Goal: Transaction & Acquisition: Book appointment/travel/reservation

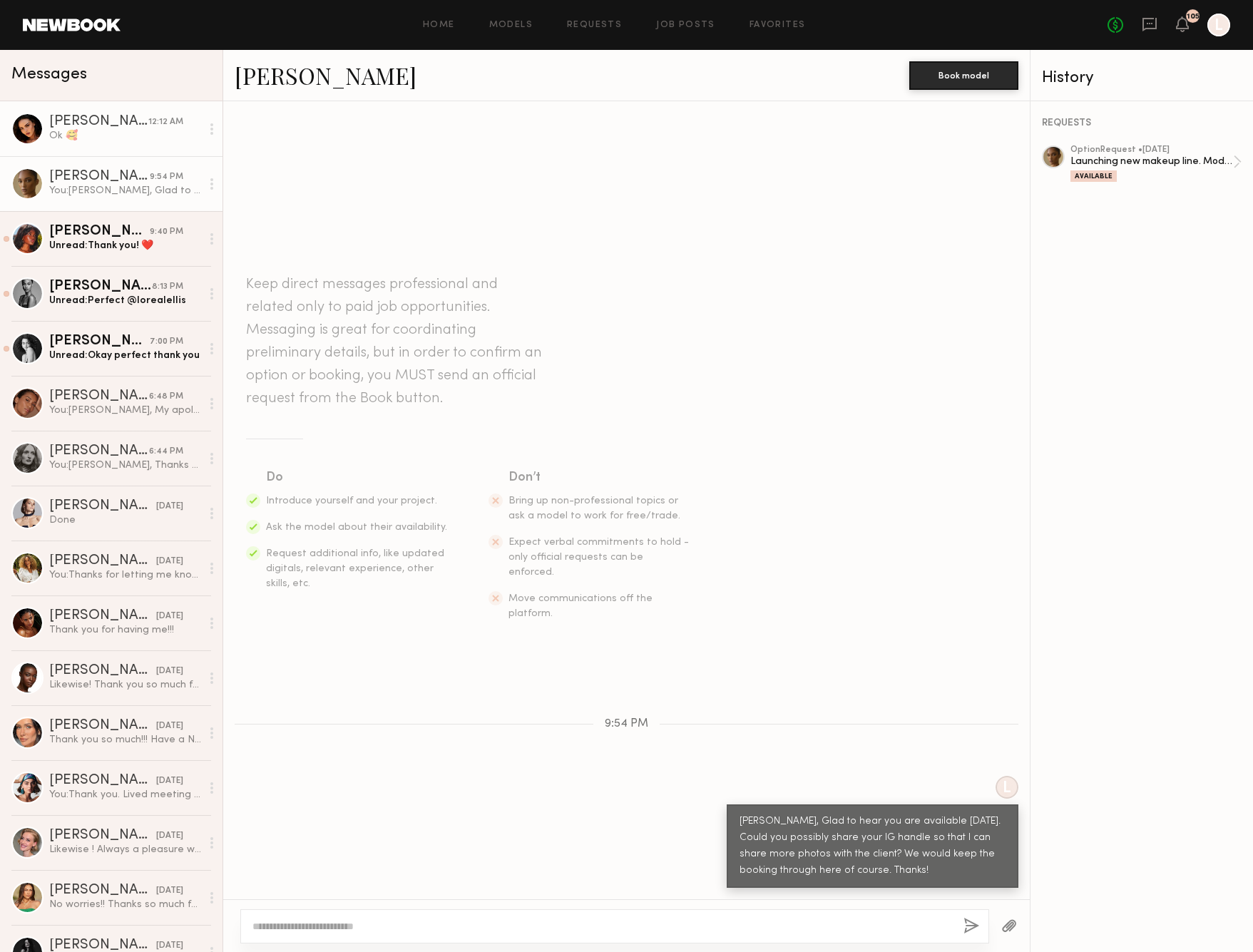
scroll to position [52, 0]
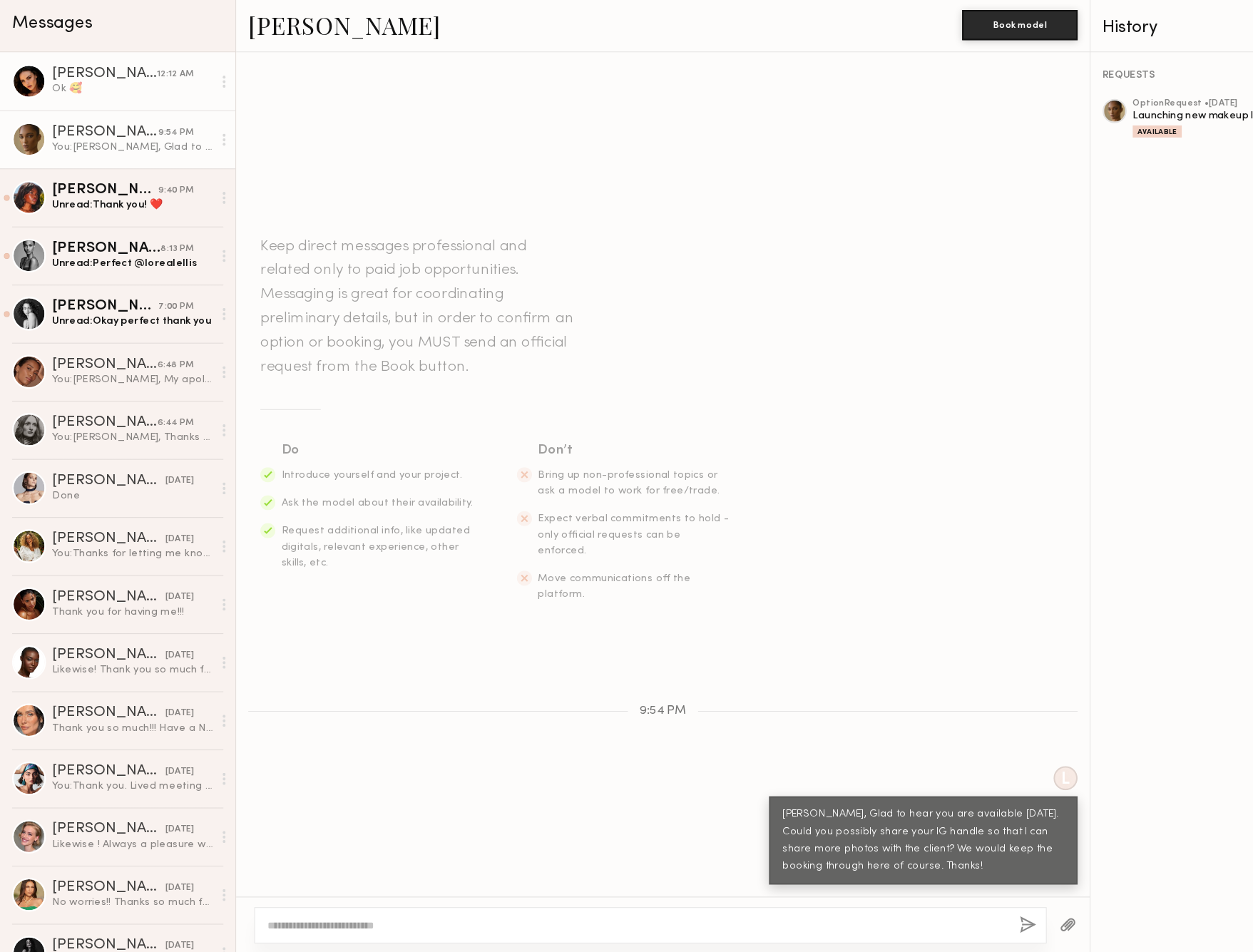
click at [95, 115] on div "Isabella A." at bounding box center [98, 122] width 99 height 14
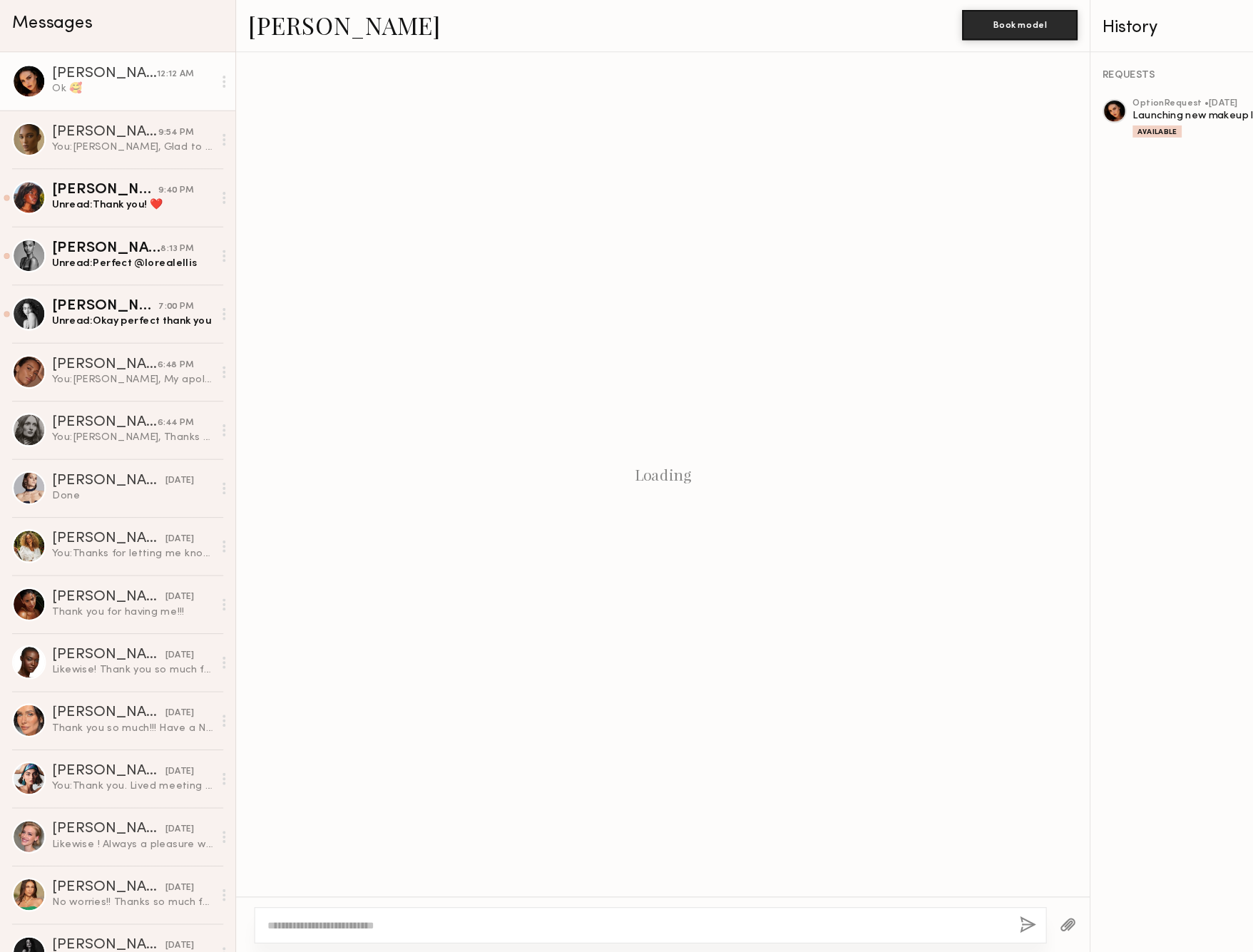
scroll to position [130, 0]
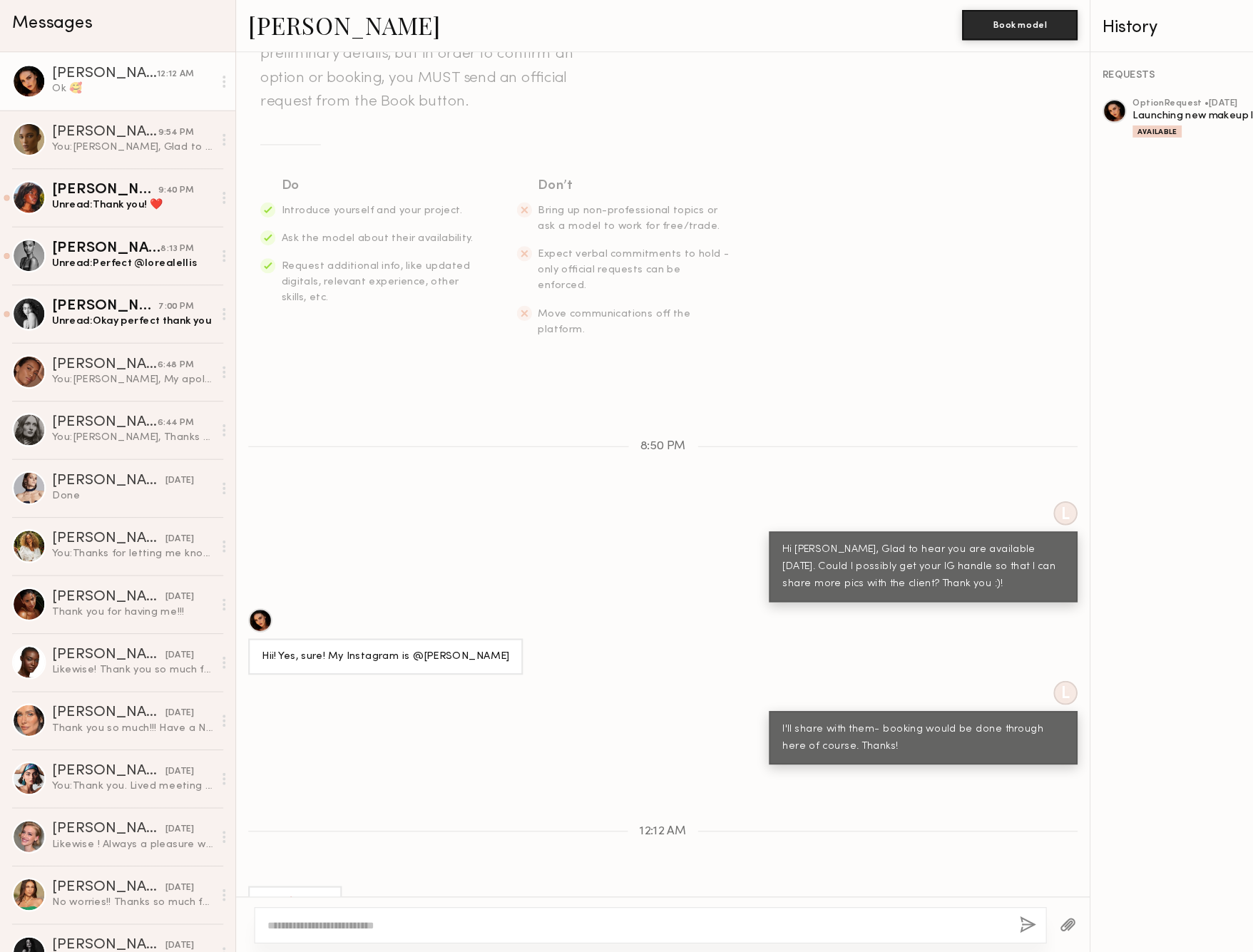
click at [91, 115] on div "Isabella A." at bounding box center [98, 122] width 99 height 14
click at [85, 115] on div "Isabella A." at bounding box center [98, 122] width 99 height 14
click at [292, 60] on link "Isabella A." at bounding box center [326, 75] width 182 height 31
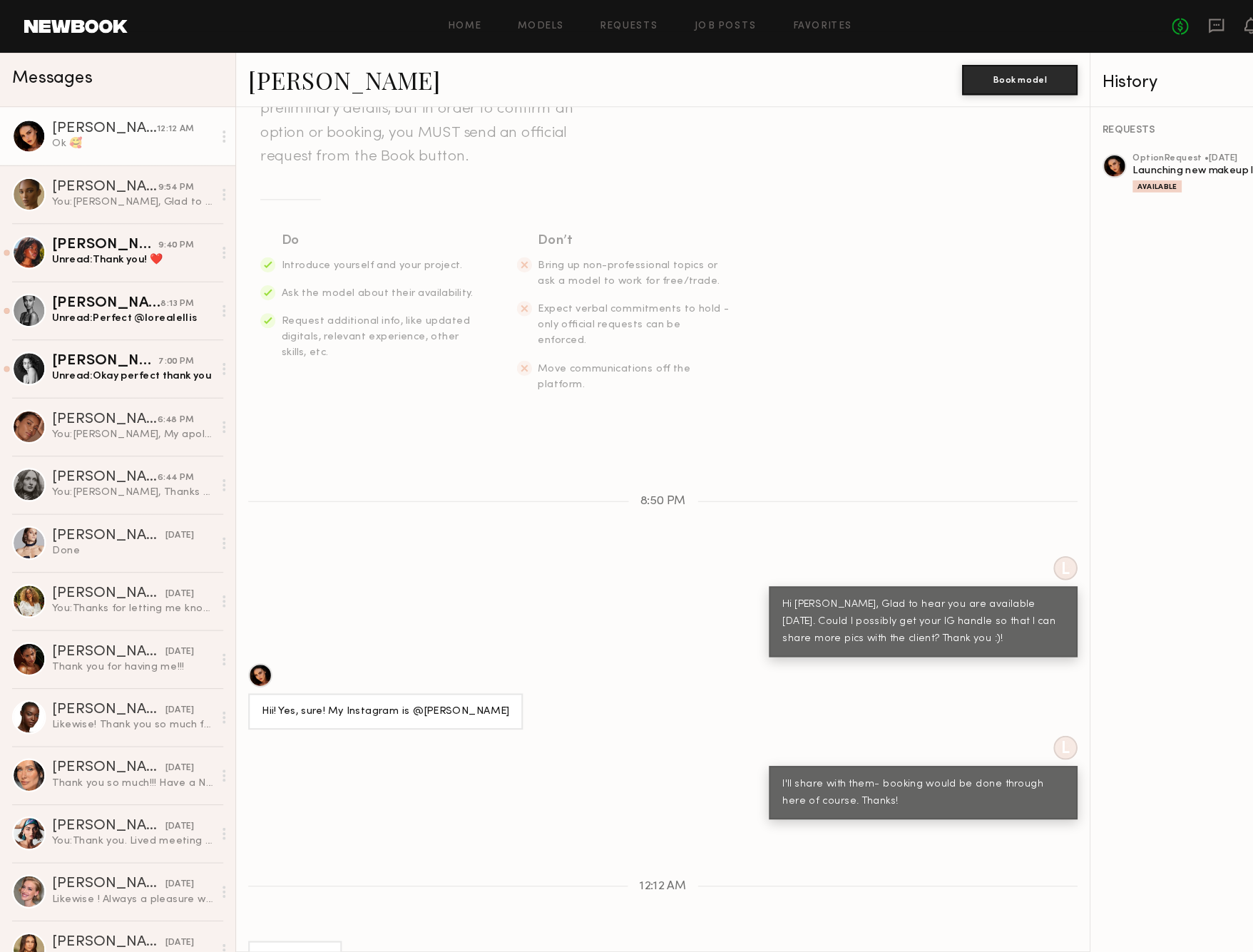
scroll to position [0, 0]
click at [593, 26] on link "Requests" at bounding box center [594, 25] width 55 height 10
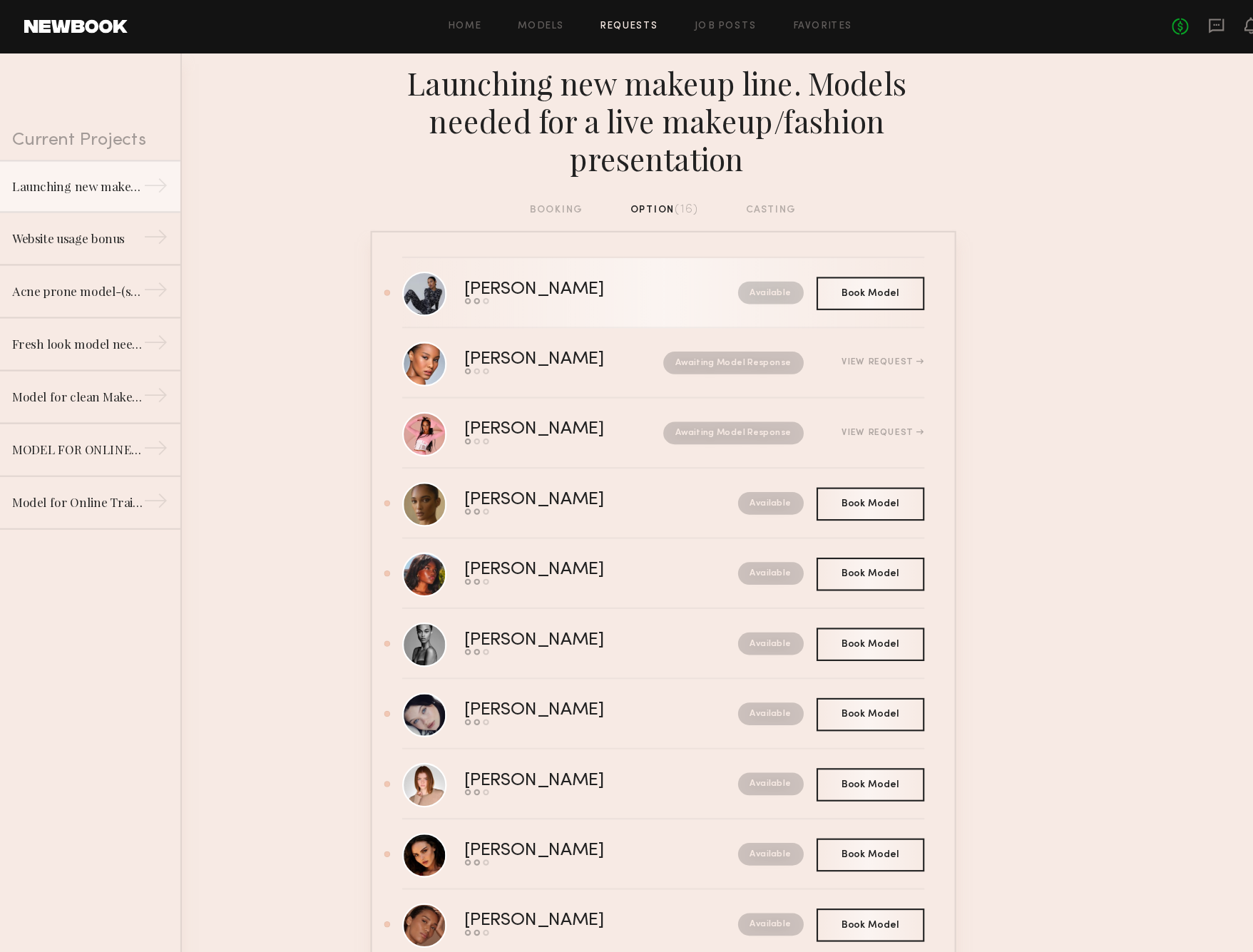
click at [493, 287] on div "Send request Model response Book model" at bounding box center [537, 284] width 195 height 6
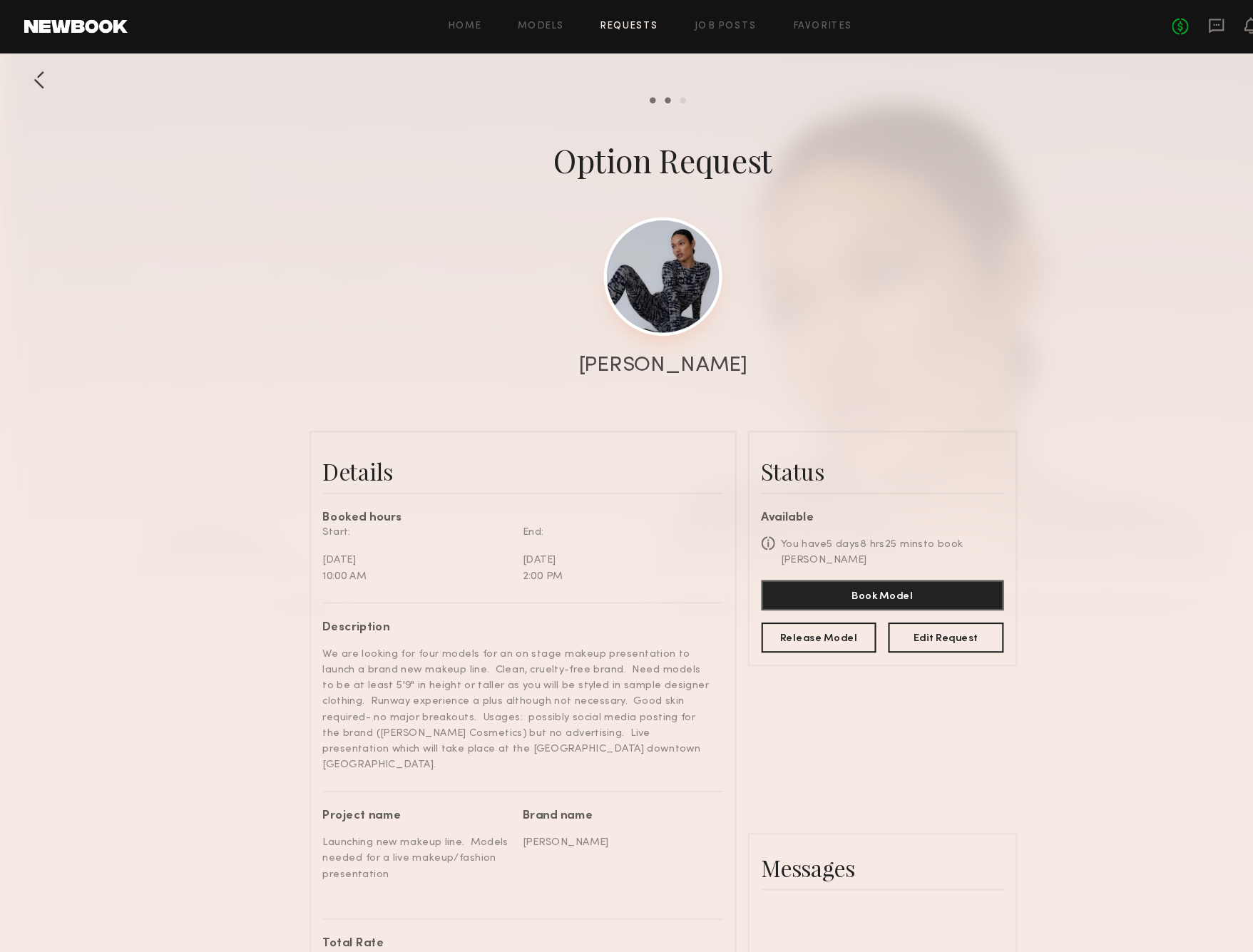
click at [606, 284] on link at bounding box center [626, 261] width 112 height 112
click at [605, 24] on link "Requests" at bounding box center [594, 25] width 55 height 10
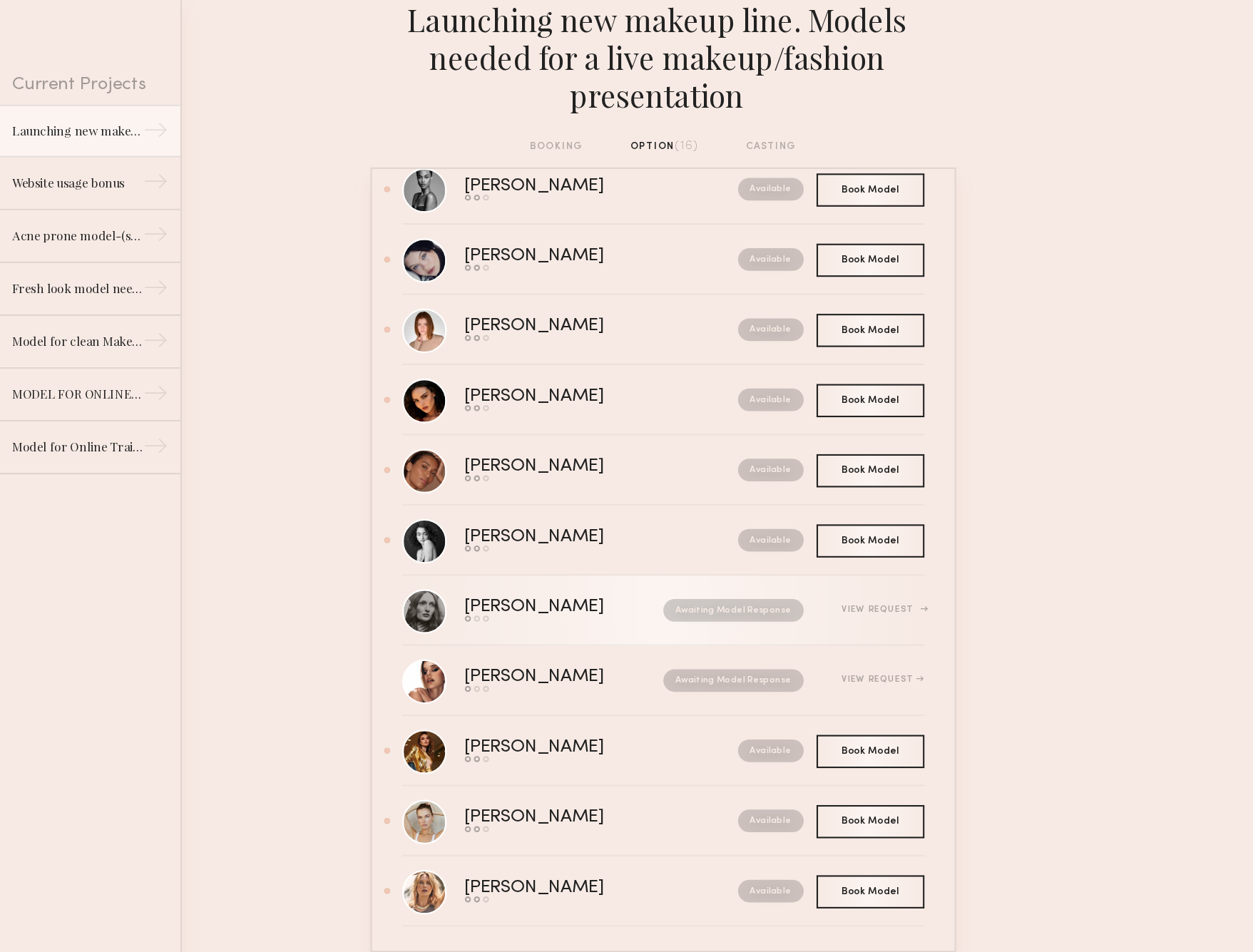
scroll to position [8, 0]
click at [481, 618] on div "[PERSON_NAME]" at bounding box center [520, 626] width 160 height 17
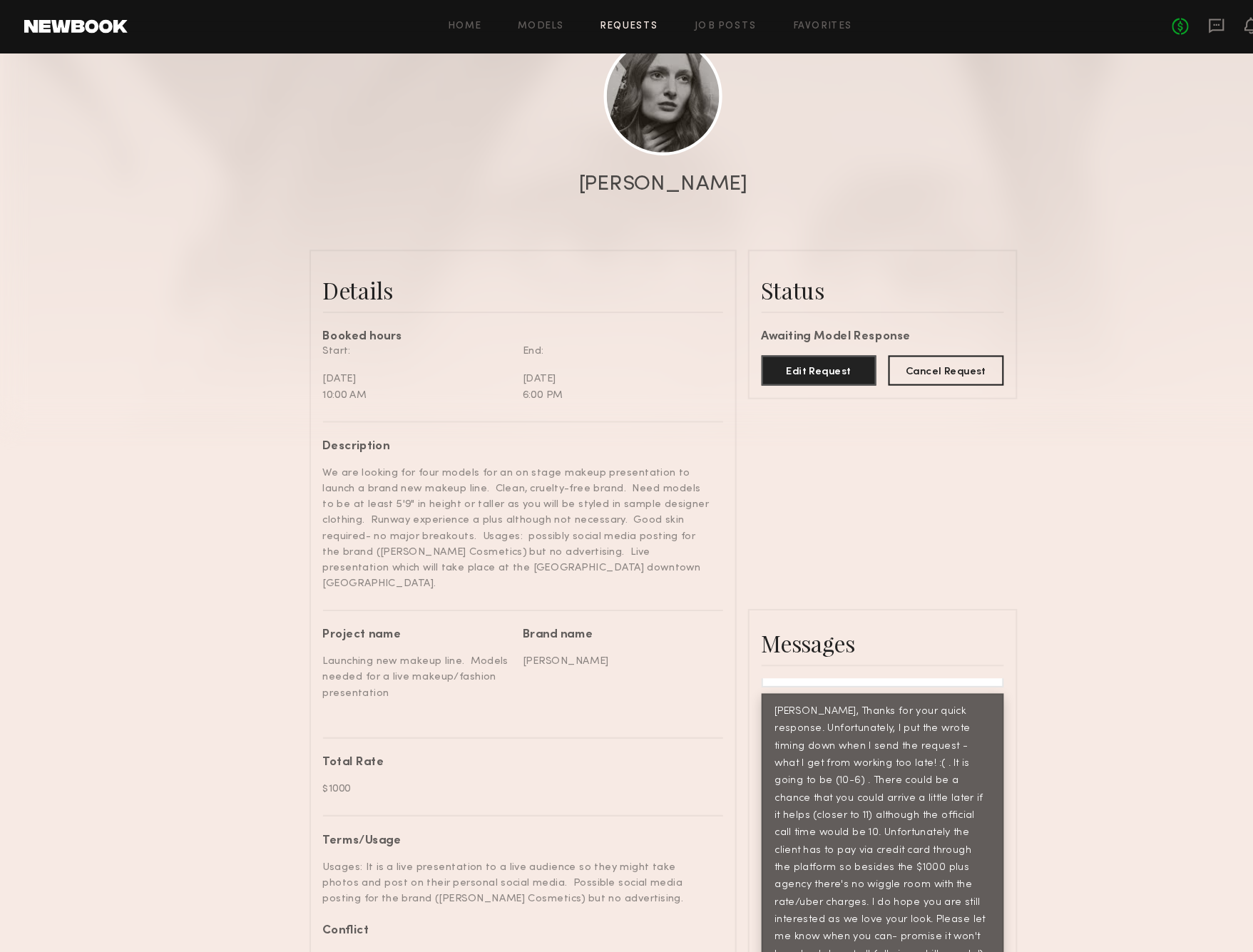
scroll to position [168, 0]
click at [628, 95] on link at bounding box center [626, 93] width 112 height 112
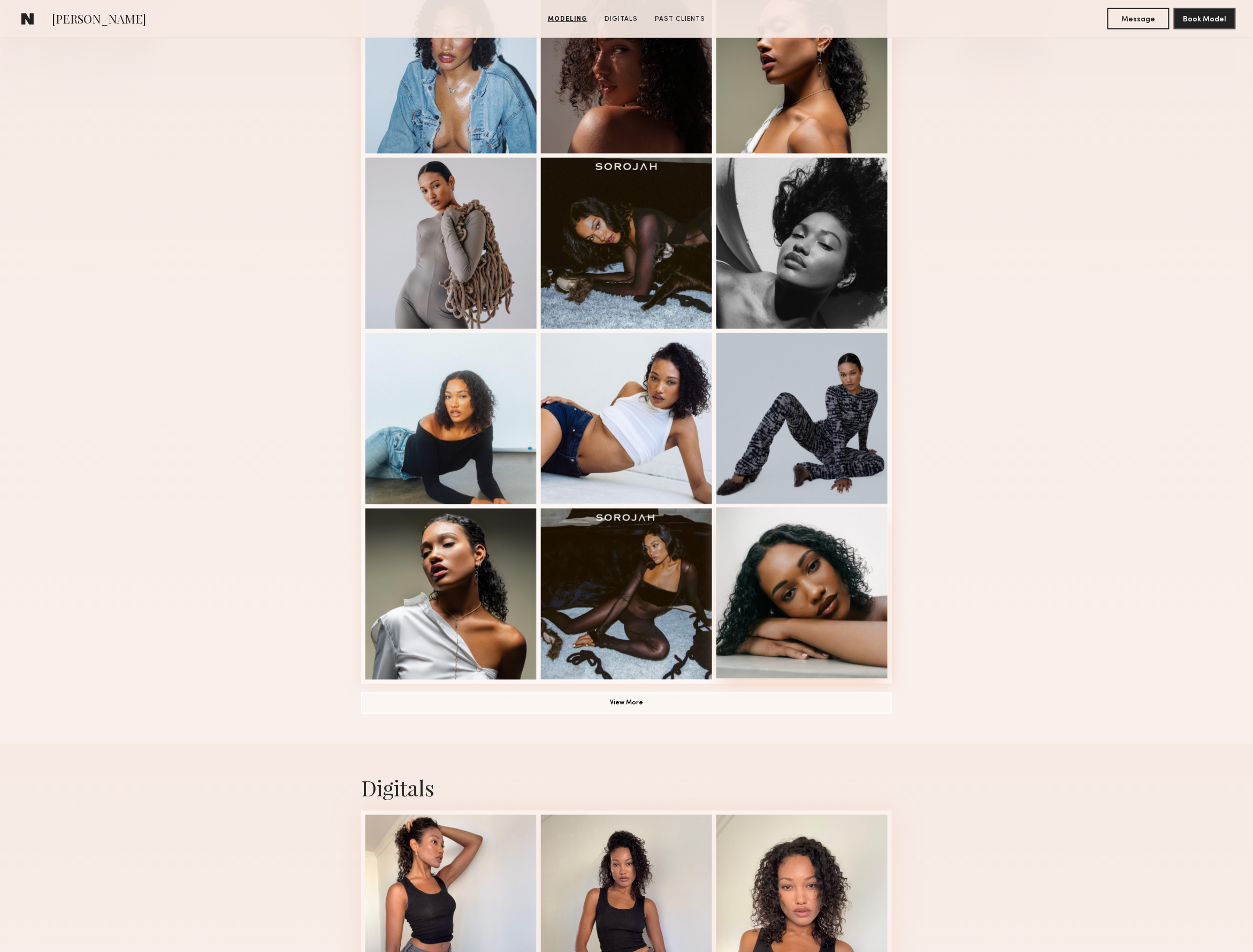
scroll to position [339, 0]
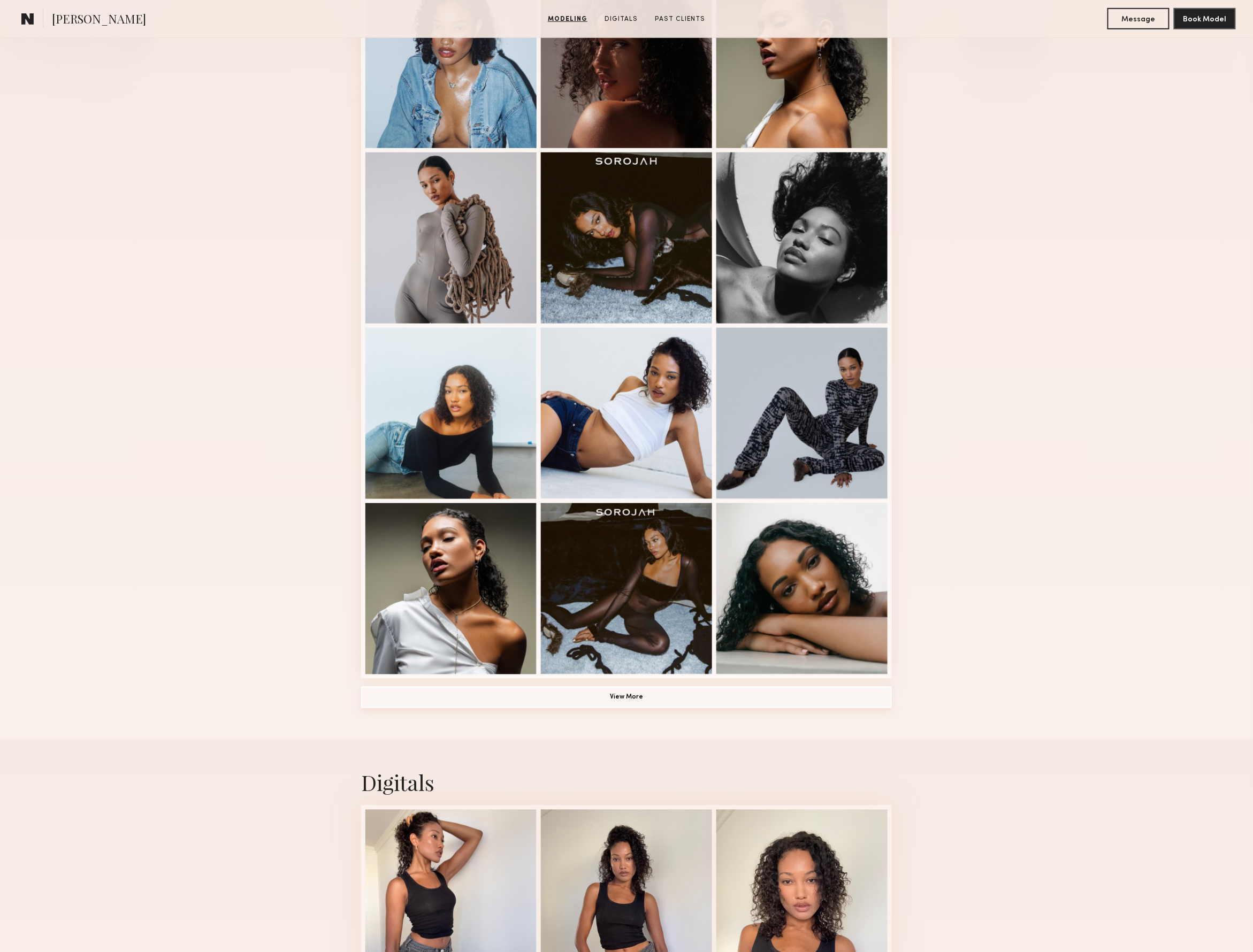
click at [645, 692] on button "View More" at bounding box center [626, 698] width 531 height 21
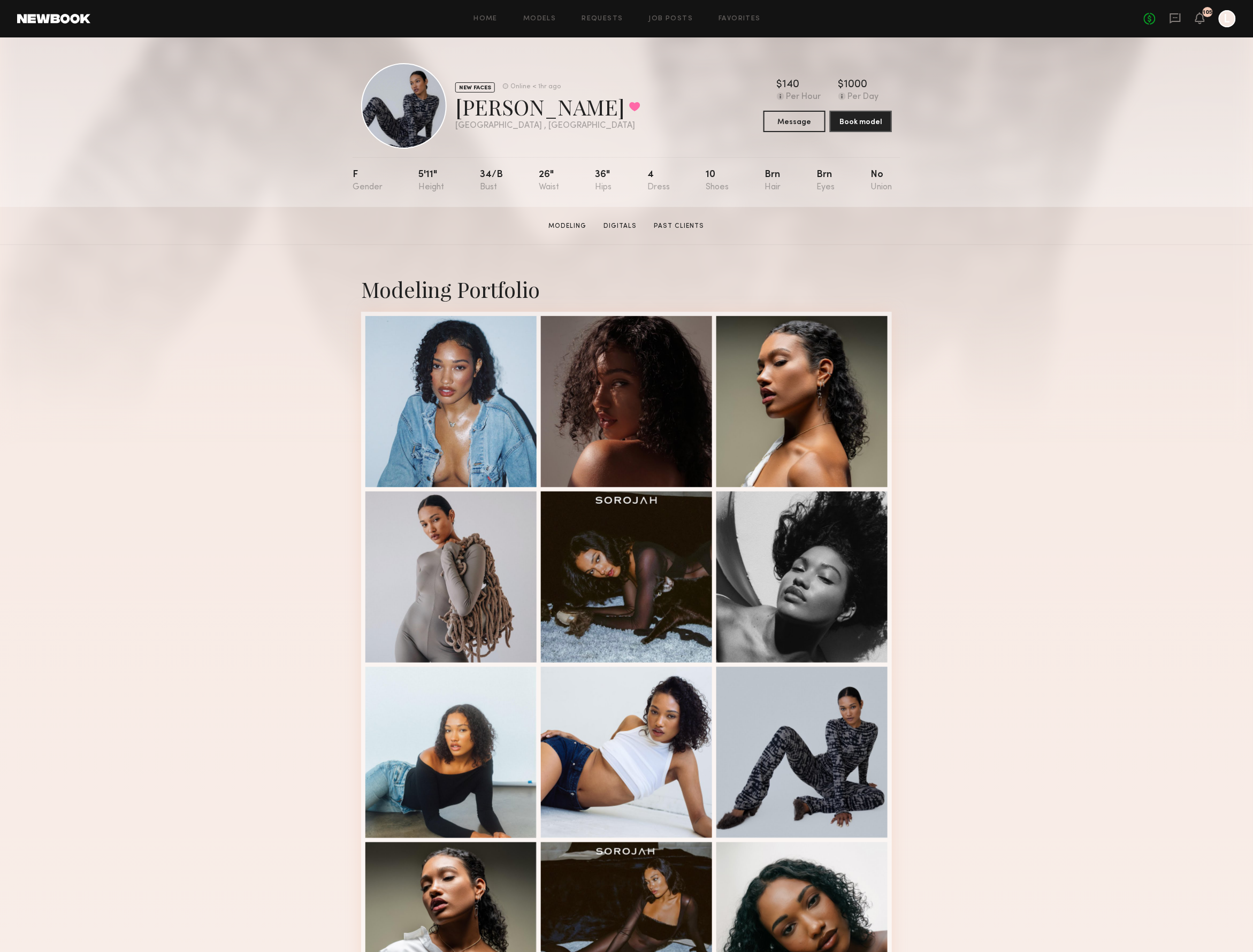
scroll to position [0, 0]
click at [812, 120] on button "Message" at bounding box center [795, 121] width 62 height 21
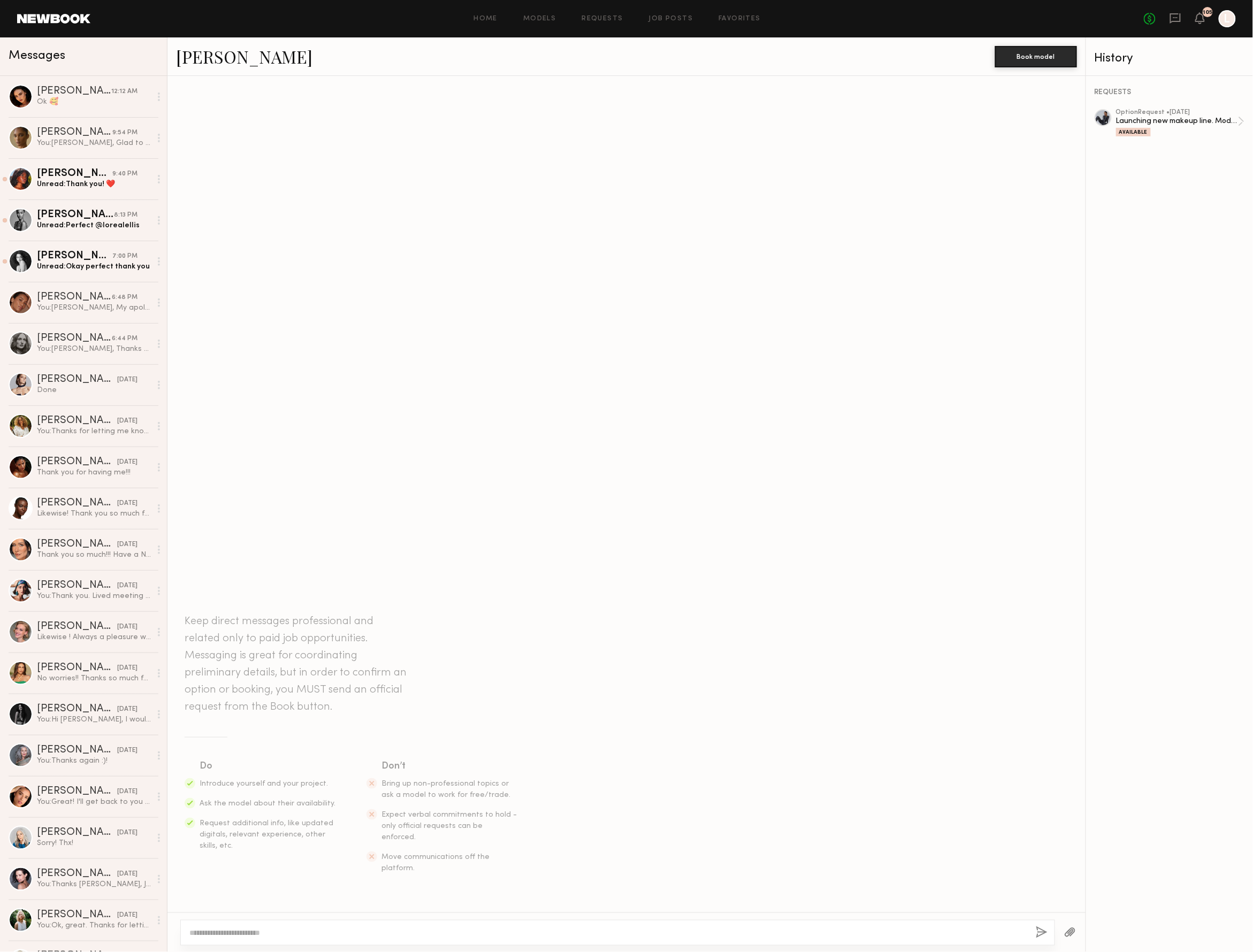
click at [212, 942] on div at bounding box center [618, 932] width 875 height 26
click at [212, 936] on textarea at bounding box center [609, 933] width 838 height 11
type textarea "**********"
click at [1036, 929] on button "button" at bounding box center [1042, 933] width 12 height 14
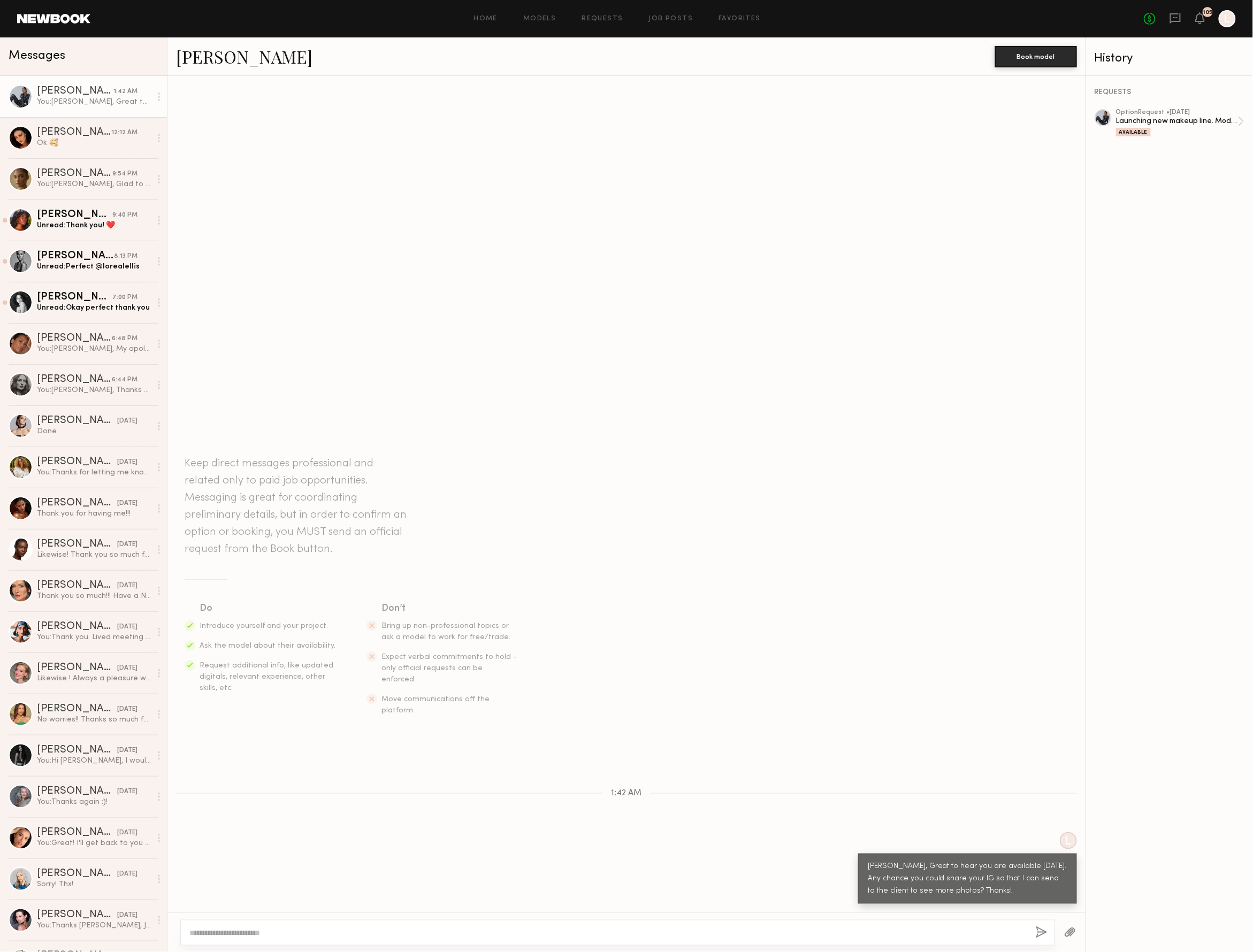
click at [1036, 926] on button "button" at bounding box center [1042, 933] width 12 height 14
click at [1036, 929] on button "button" at bounding box center [1042, 933] width 12 height 14
click at [1105, 114] on div at bounding box center [1103, 118] width 17 height 17
click at [209, 56] on link "Bryana S." at bounding box center [244, 56] width 137 height 23
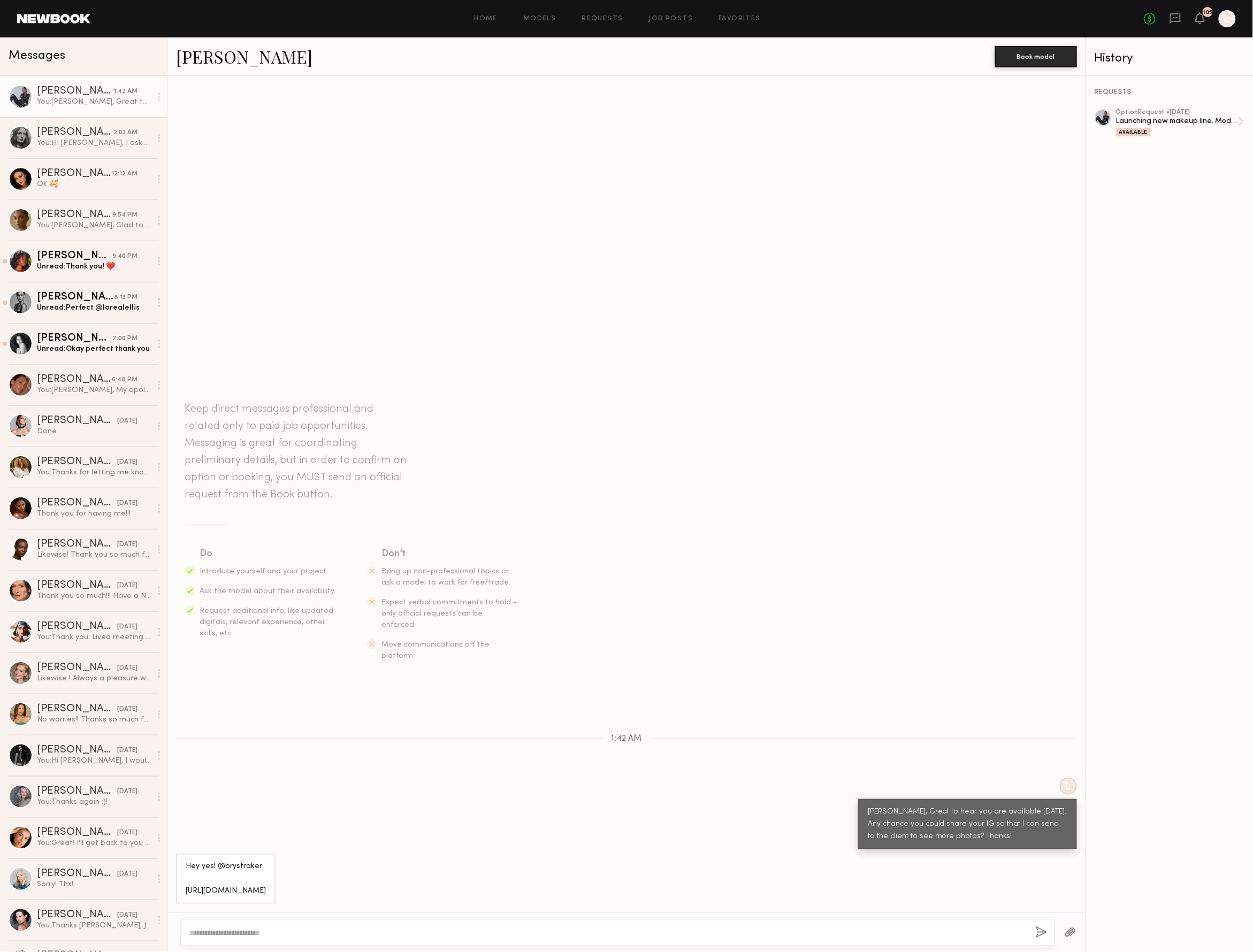
click at [45, 93] on div "Bryana S." at bounding box center [75, 92] width 77 height 11
click at [49, 88] on div "[PERSON_NAME]" at bounding box center [75, 92] width 77 height 11
click at [24, 93] on div at bounding box center [20, 96] width 24 height 24
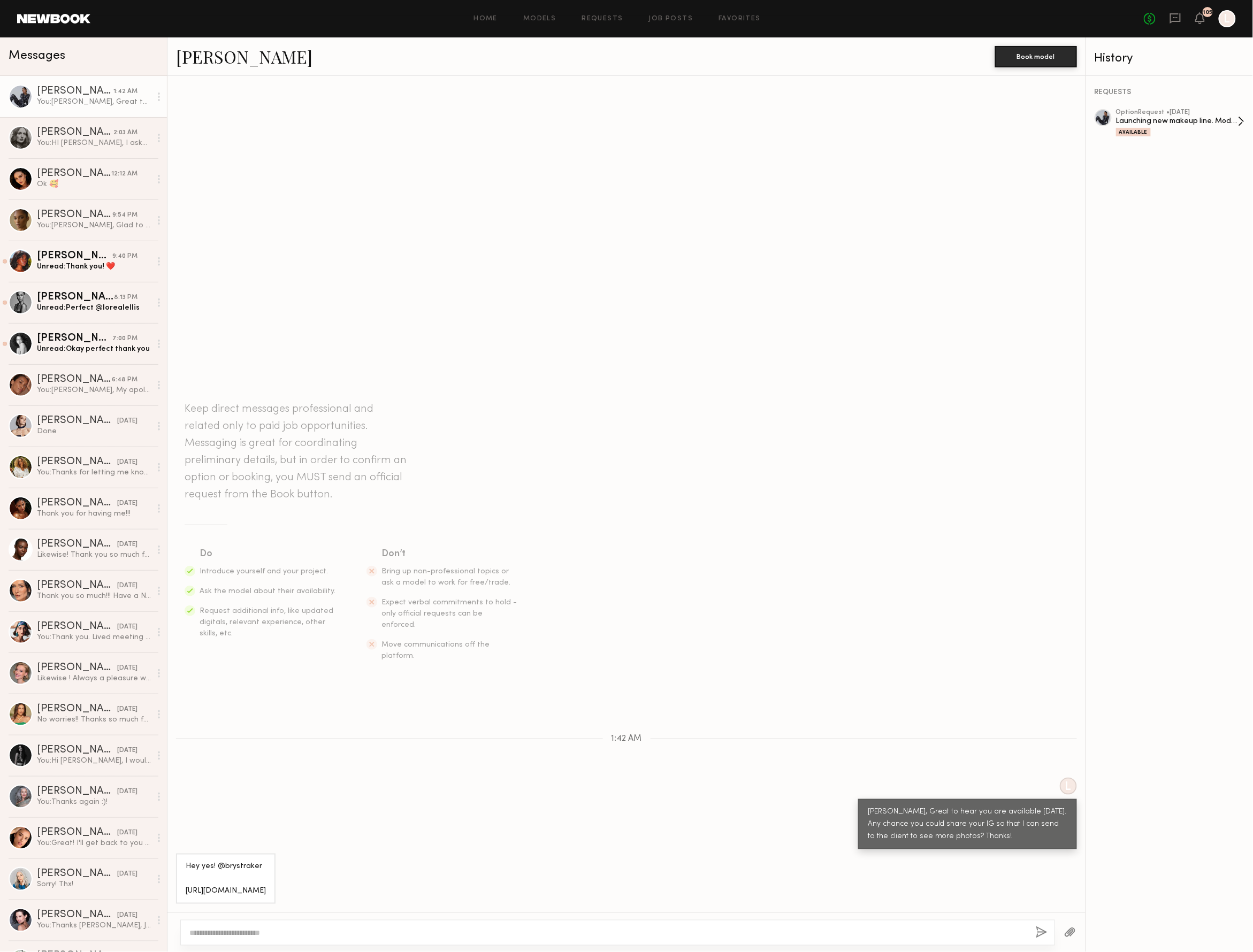
click at [1133, 115] on div "option Request • 09/28/2025" at bounding box center [1177, 113] width 122 height 7
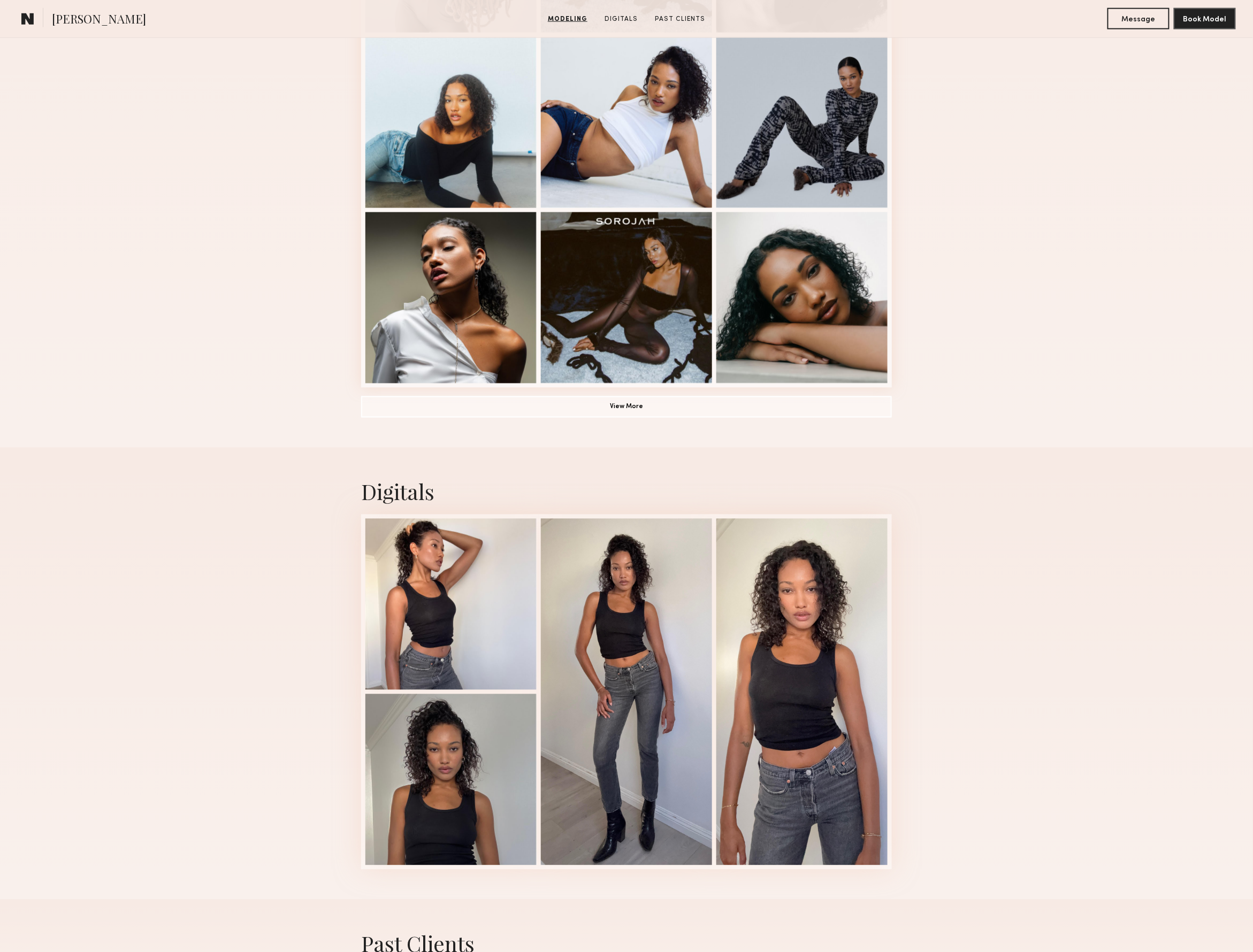
scroll to position [632, 0]
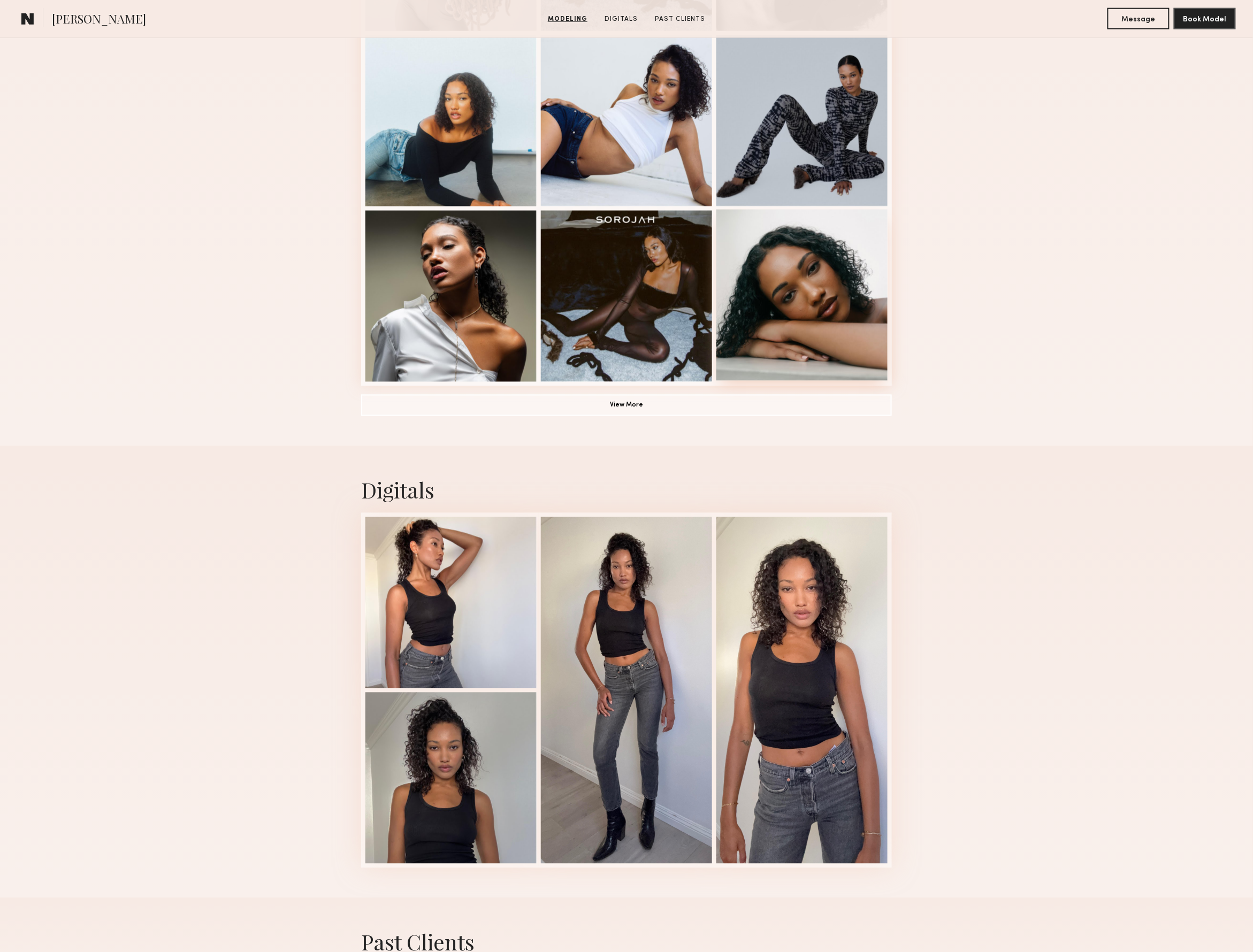
click at [790, 291] on div at bounding box center [802, 295] width 171 height 171
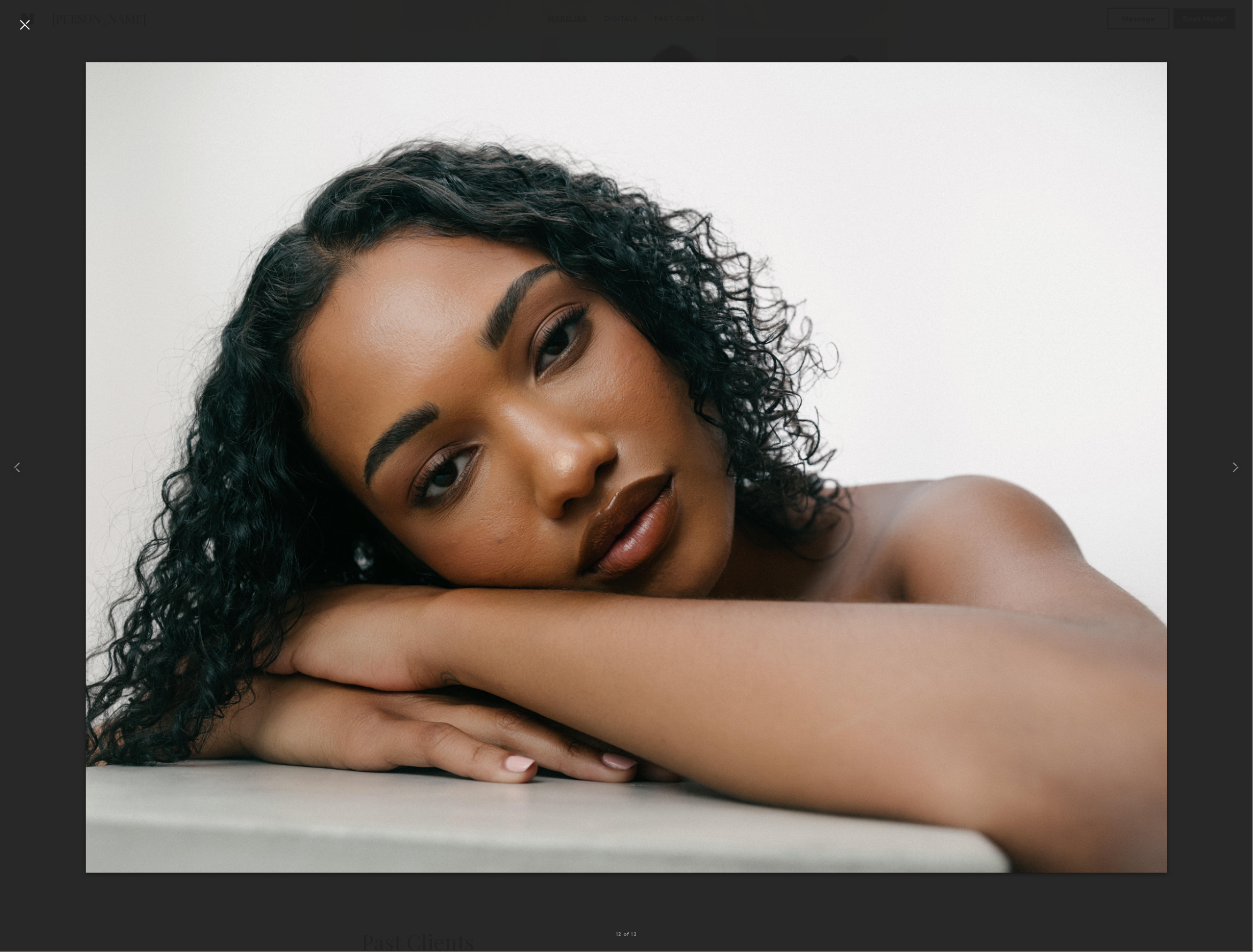
scroll to position [632, 0]
drag, startPoint x: 328, startPoint y: 326, endPoint x: -120, endPoint y: 519, distance: 487.8
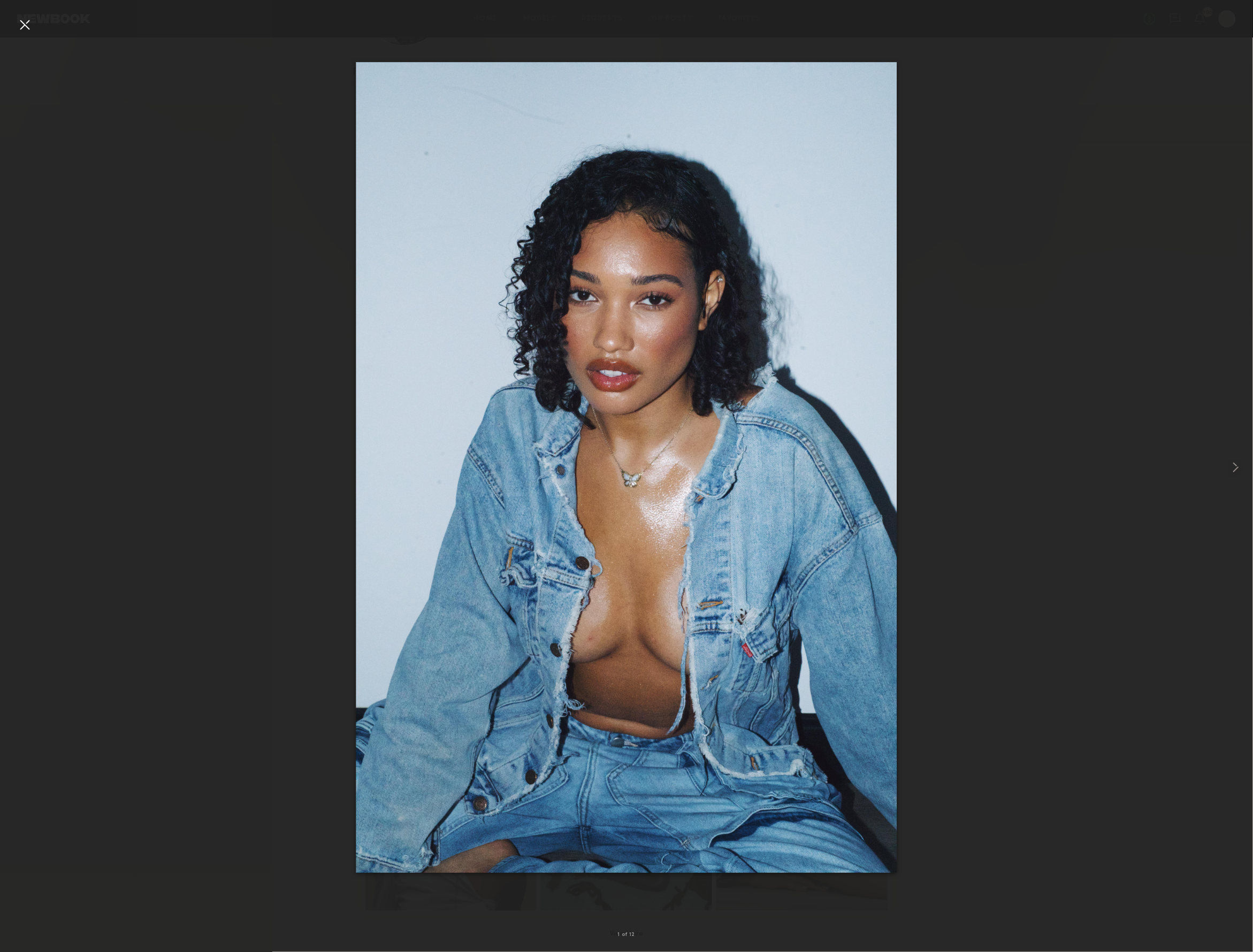
scroll to position [90, 0]
click at [21, 27] on div at bounding box center [24, 24] width 17 height 17
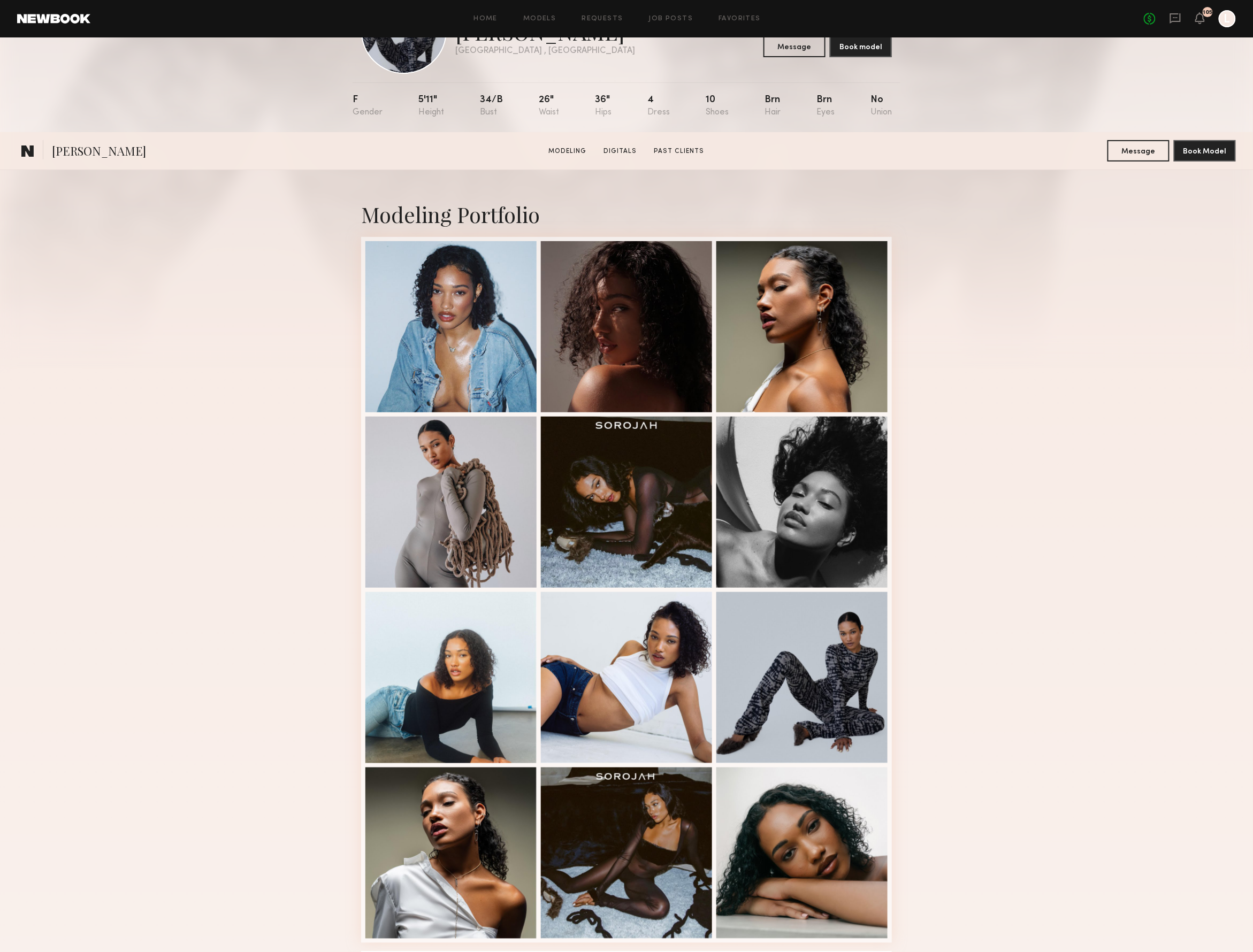
scroll to position [306, 0]
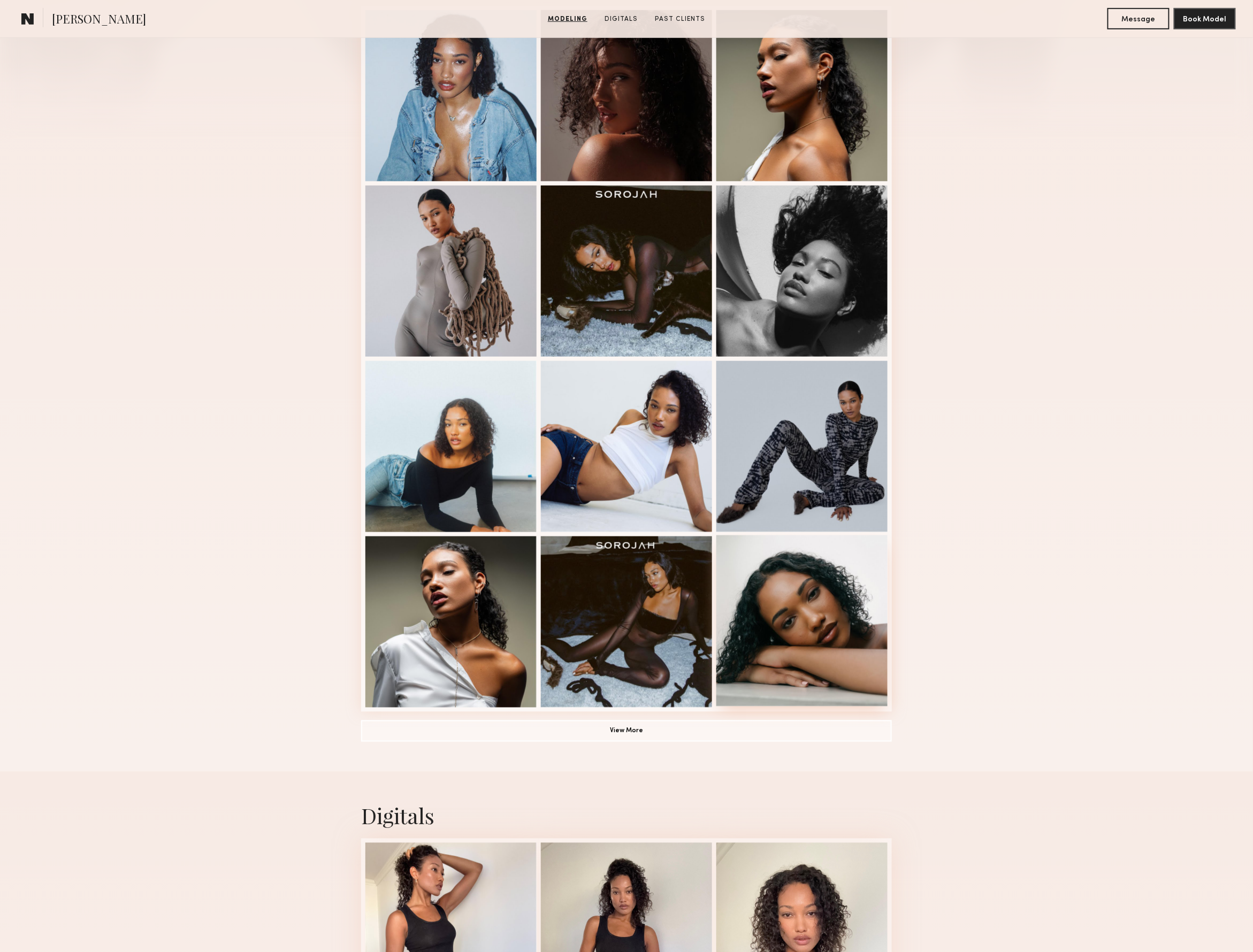
click at [758, 610] on div at bounding box center [802, 621] width 171 height 171
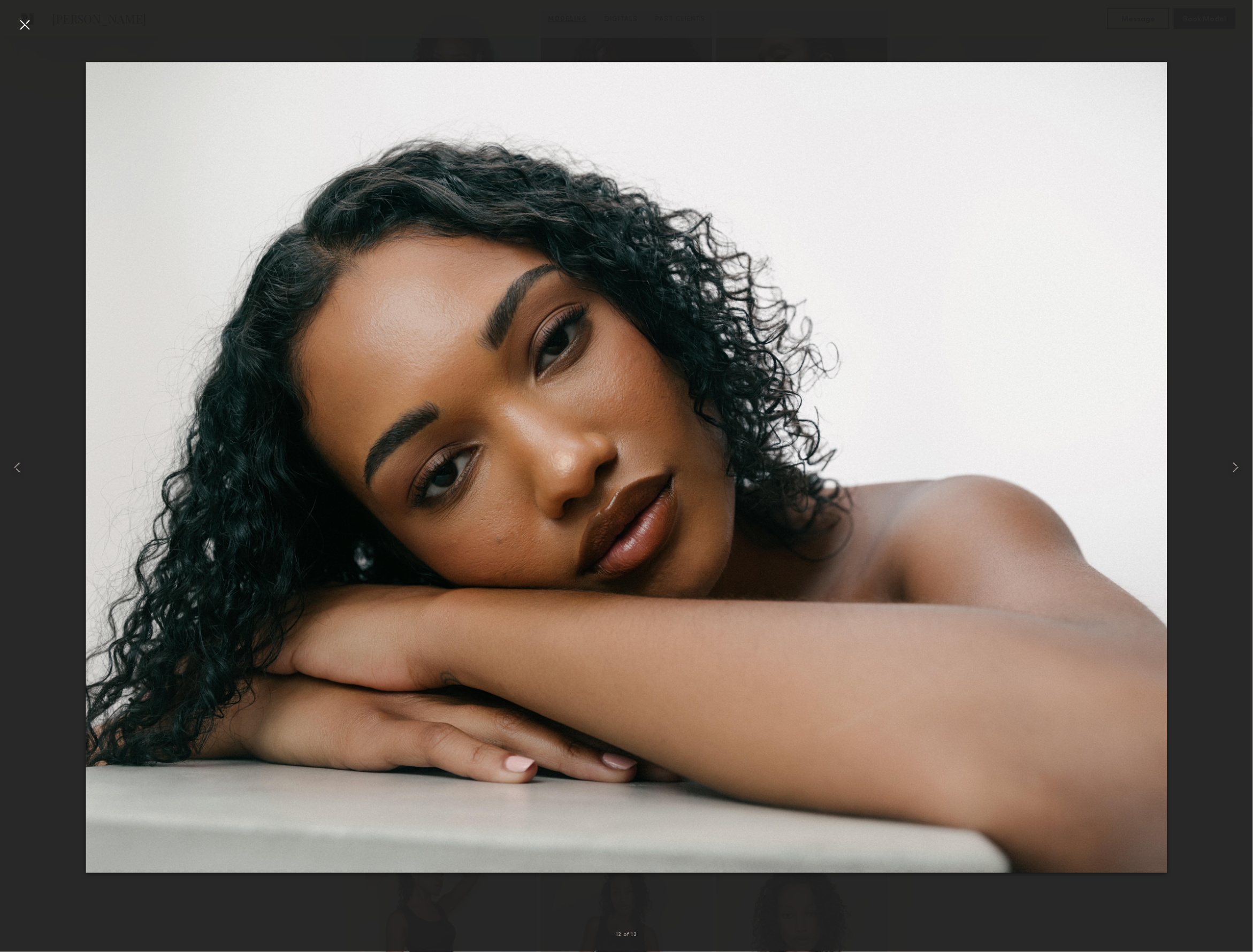
click at [1091, 40] on div at bounding box center [626, 468] width 1253 height 901
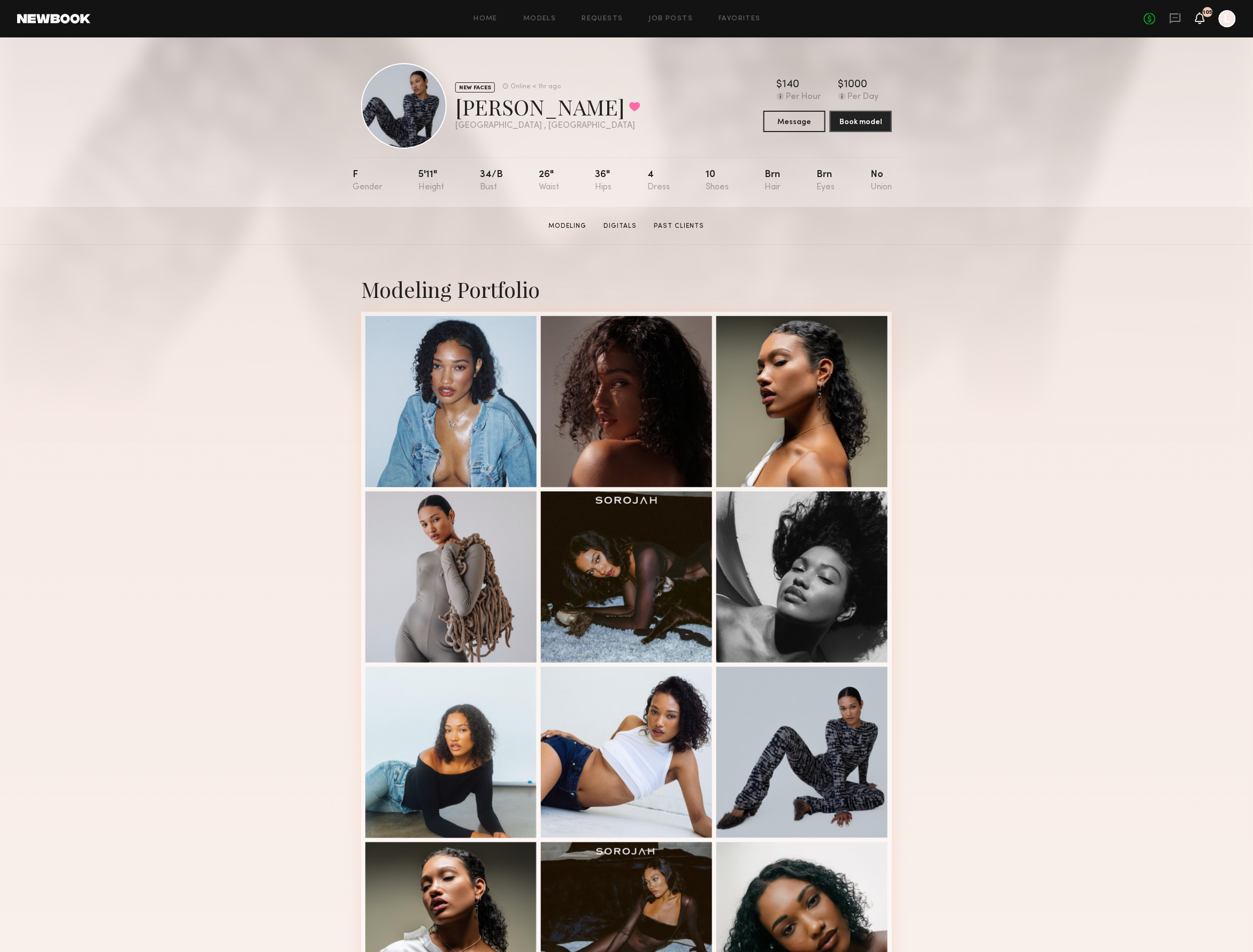
click at [1199, 15] on icon at bounding box center [1200, 17] width 8 height 8
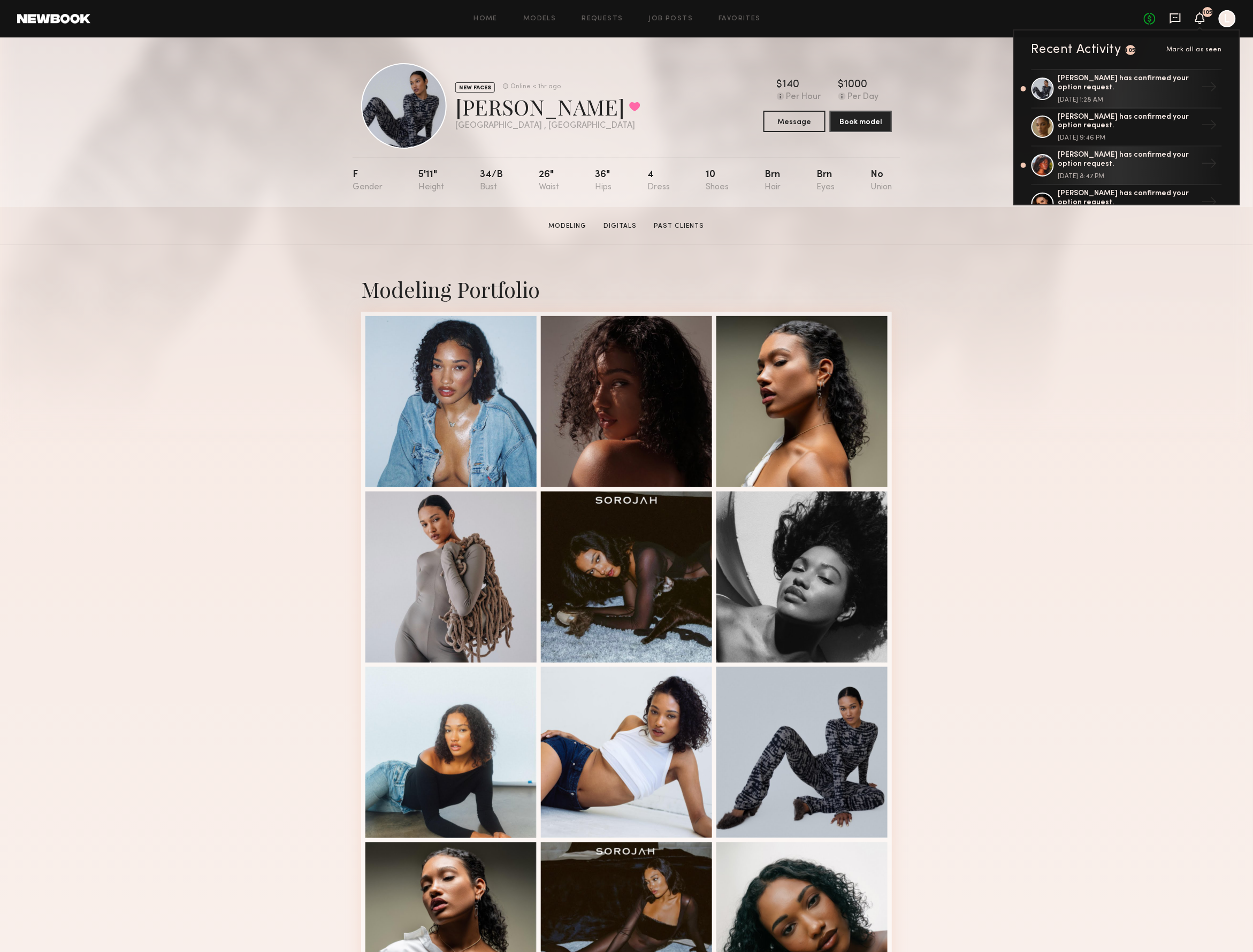
click at [1170, 15] on icon at bounding box center [1176, 18] width 12 height 12
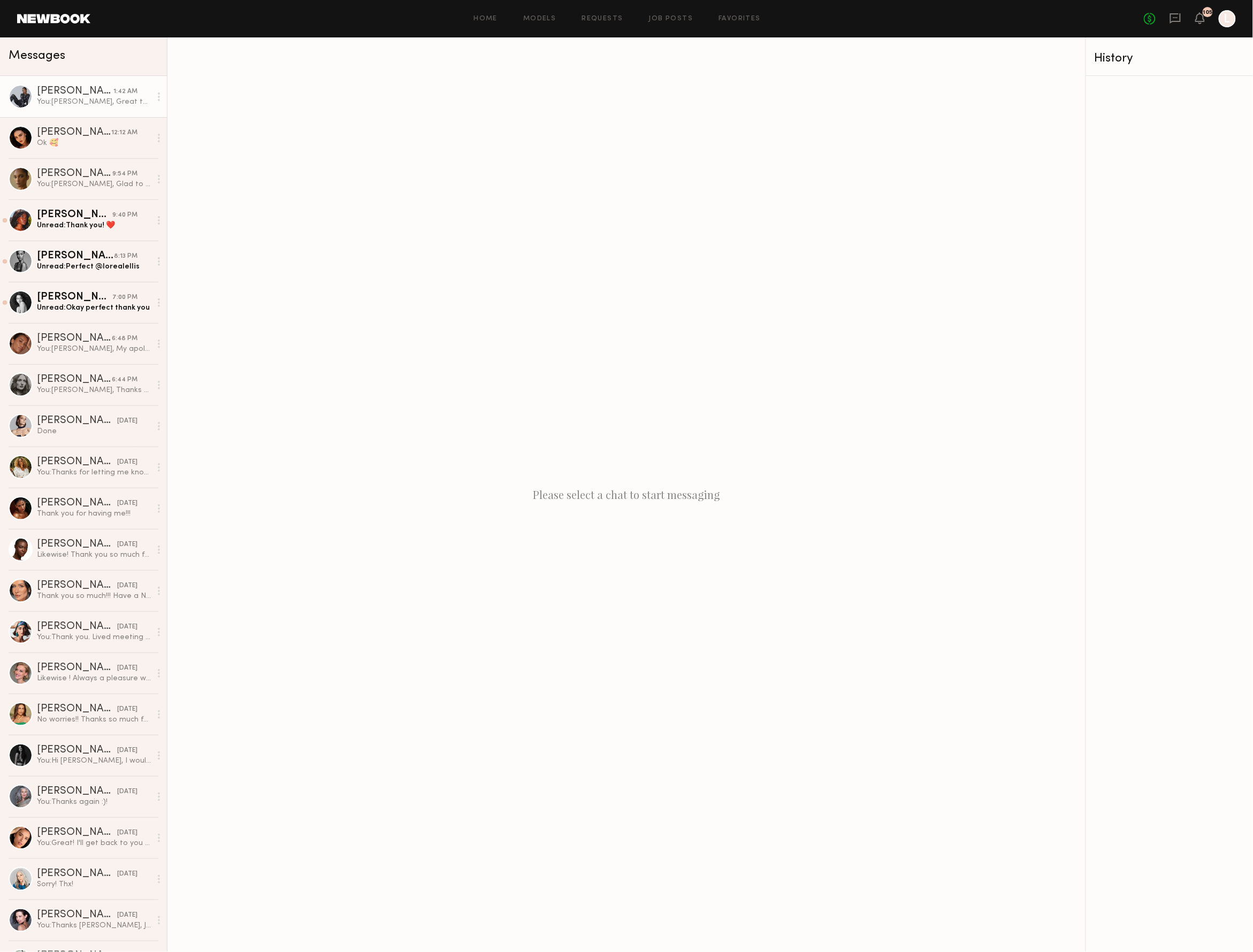
click at [58, 100] on div "You: Bryanna, Great to hear you are available saturday. Any chance you could sh…" at bounding box center [94, 102] width 114 height 10
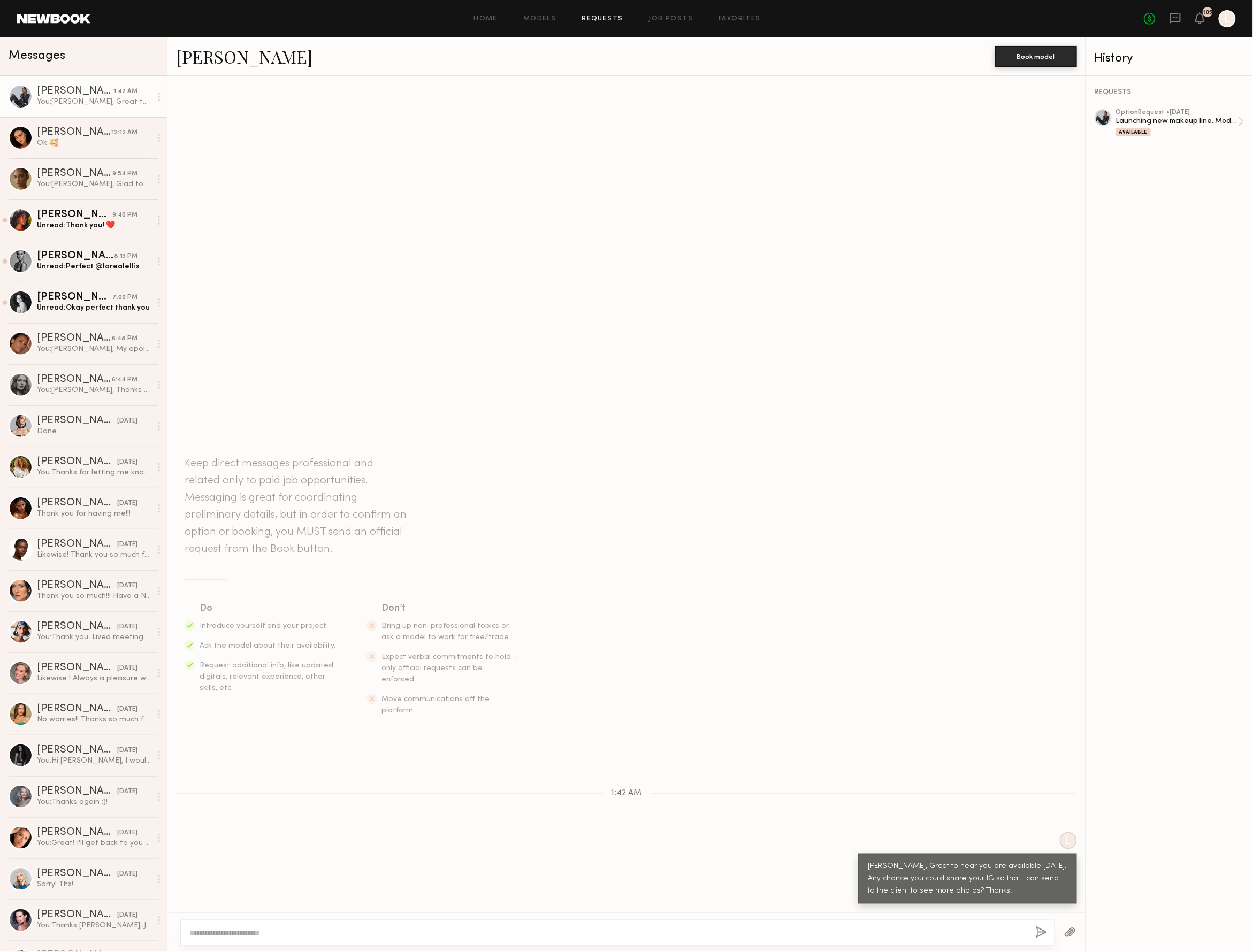
click at [605, 18] on link "Requests" at bounding box center [603, 19] width 41 height 7
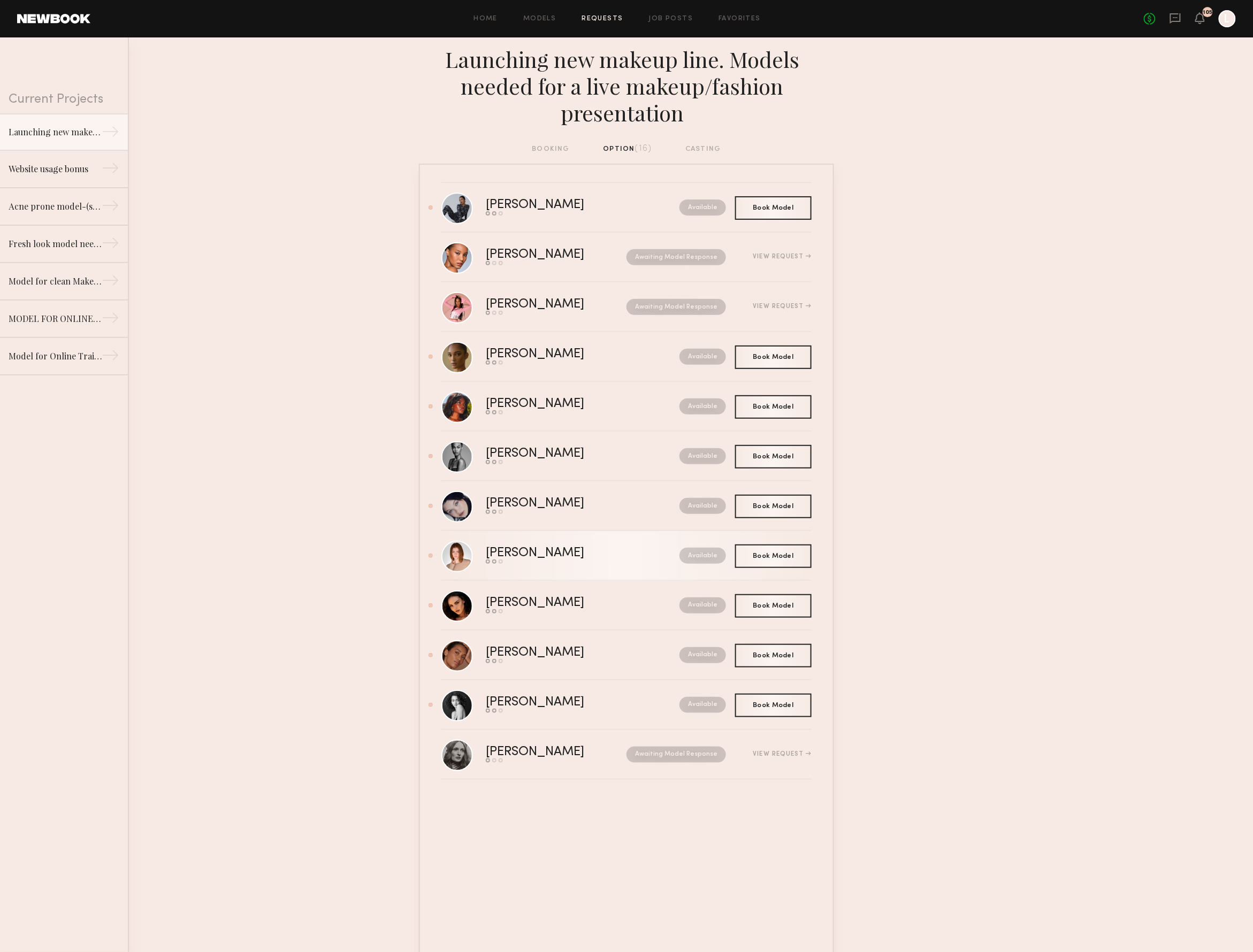
click at [542, 549] on div "Camryn B." at bounding box center [559, 553] width 146 height 12
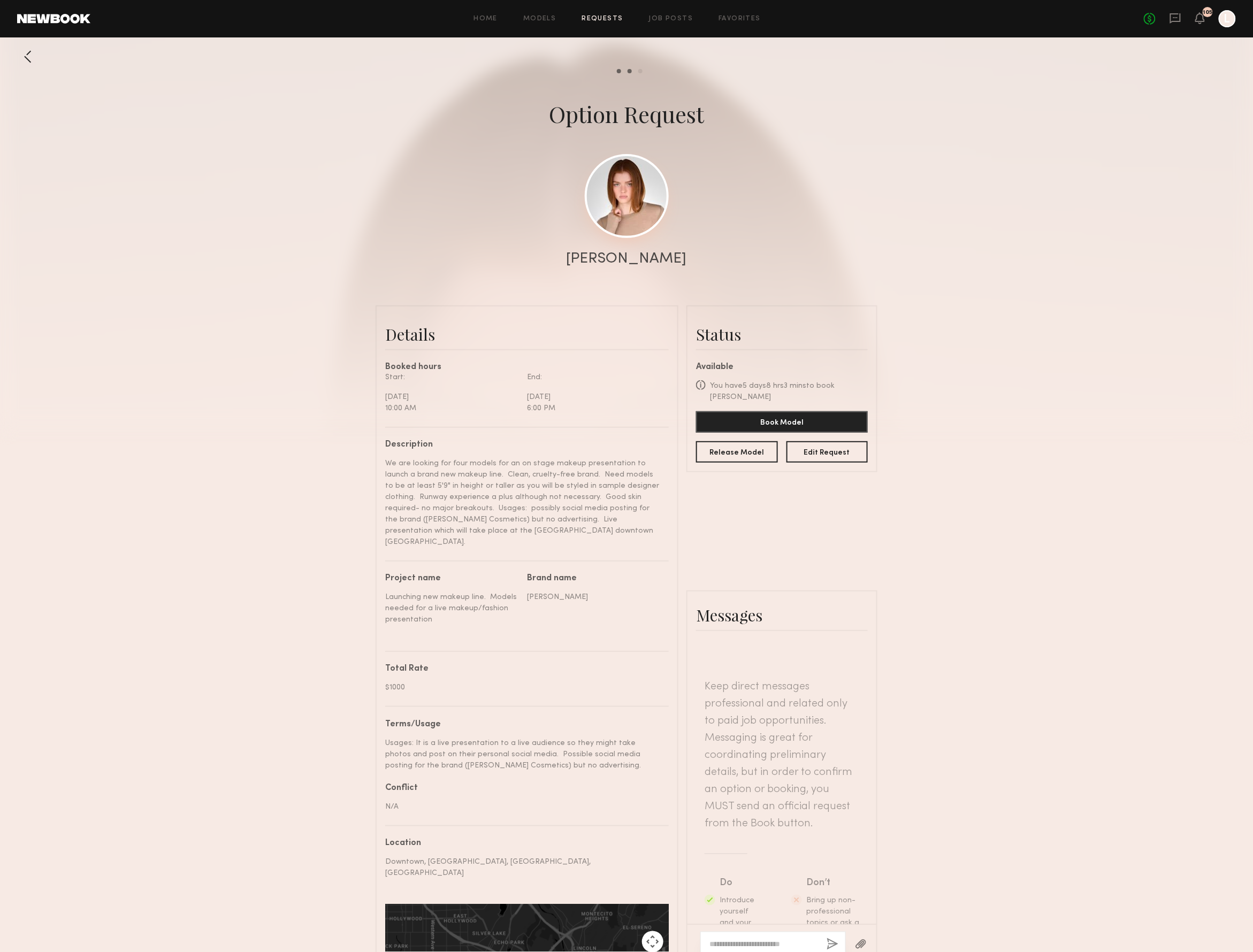
click at [639, 187] on link at bounding box center [626, 196] width 84 height 84
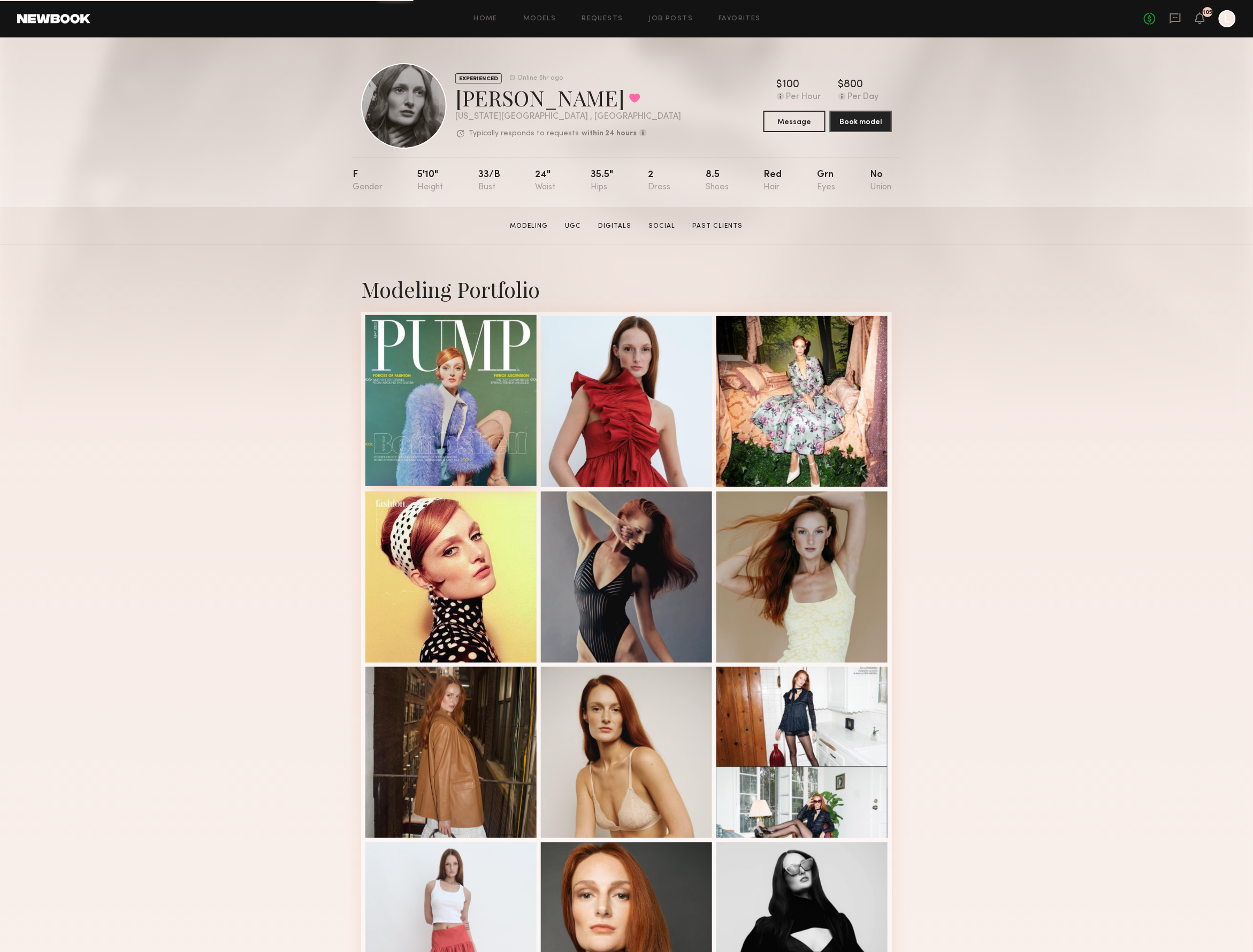
click at [416, 380] on div at bounding box center [451, 401] width 171 height 171
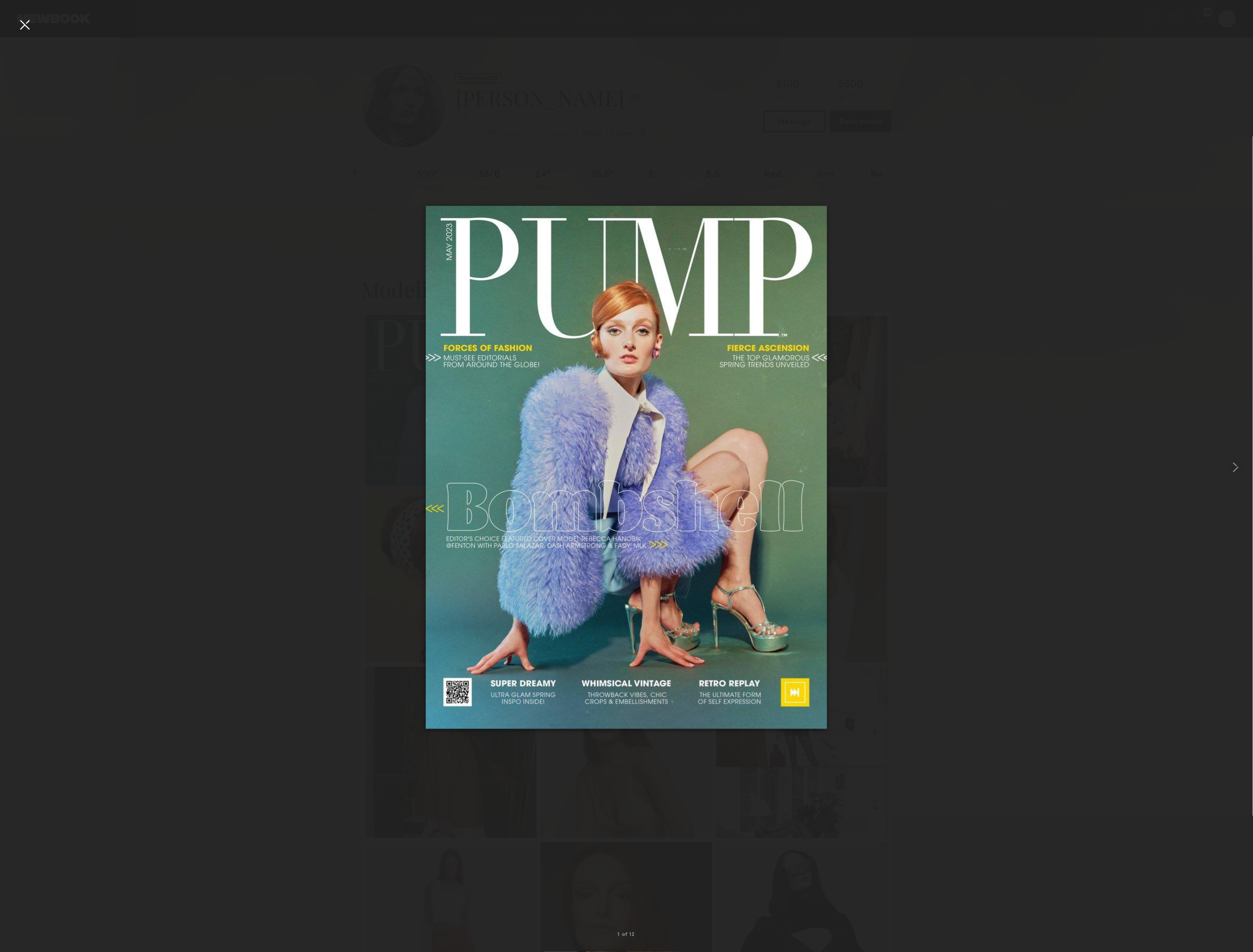
click at [416, 380] on div at bounding box center [626, 468] width 1253 height 901
click at [31, 26] on div at bounding box center [24, 24] width 17 height 17
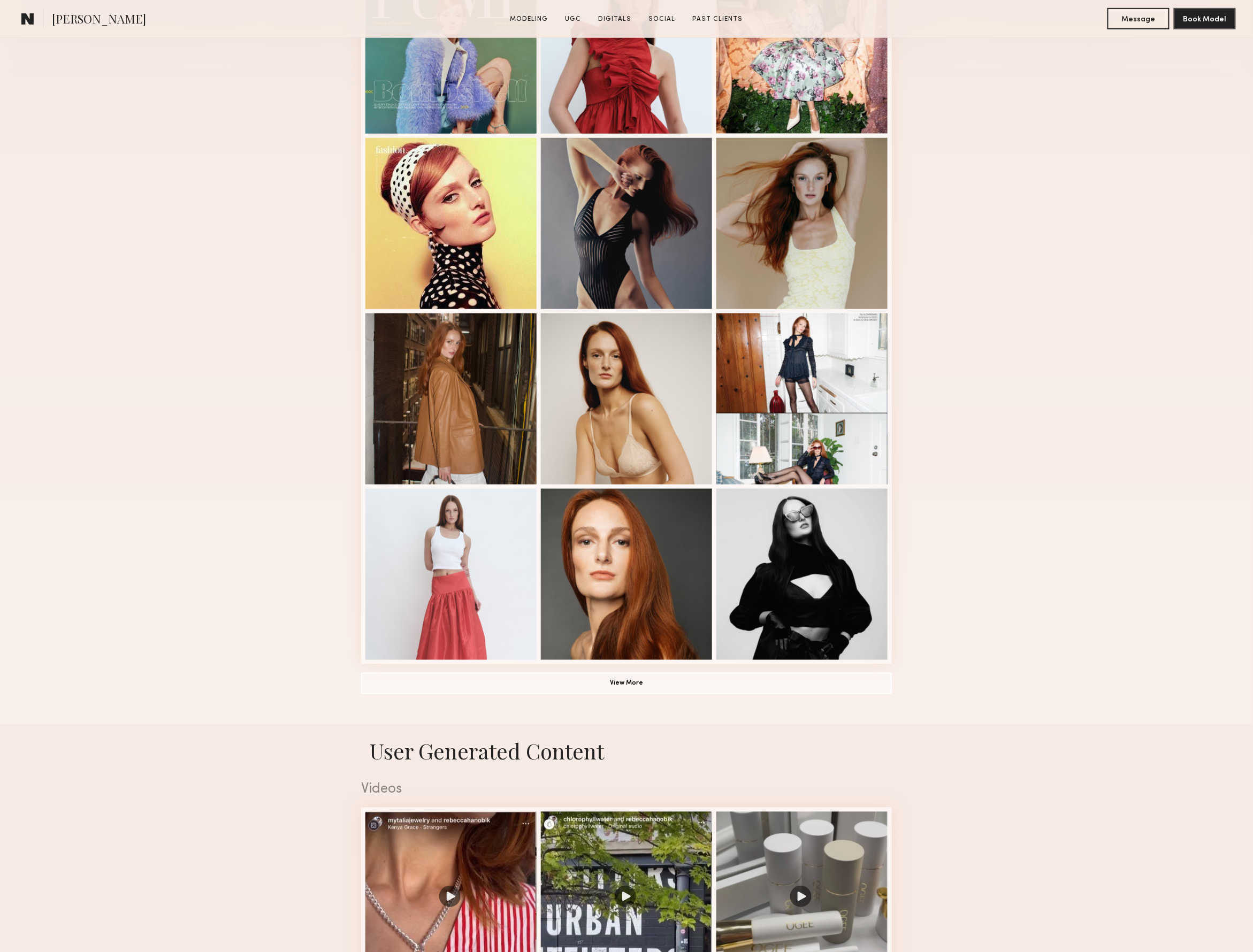
scroll to position [623, 0]
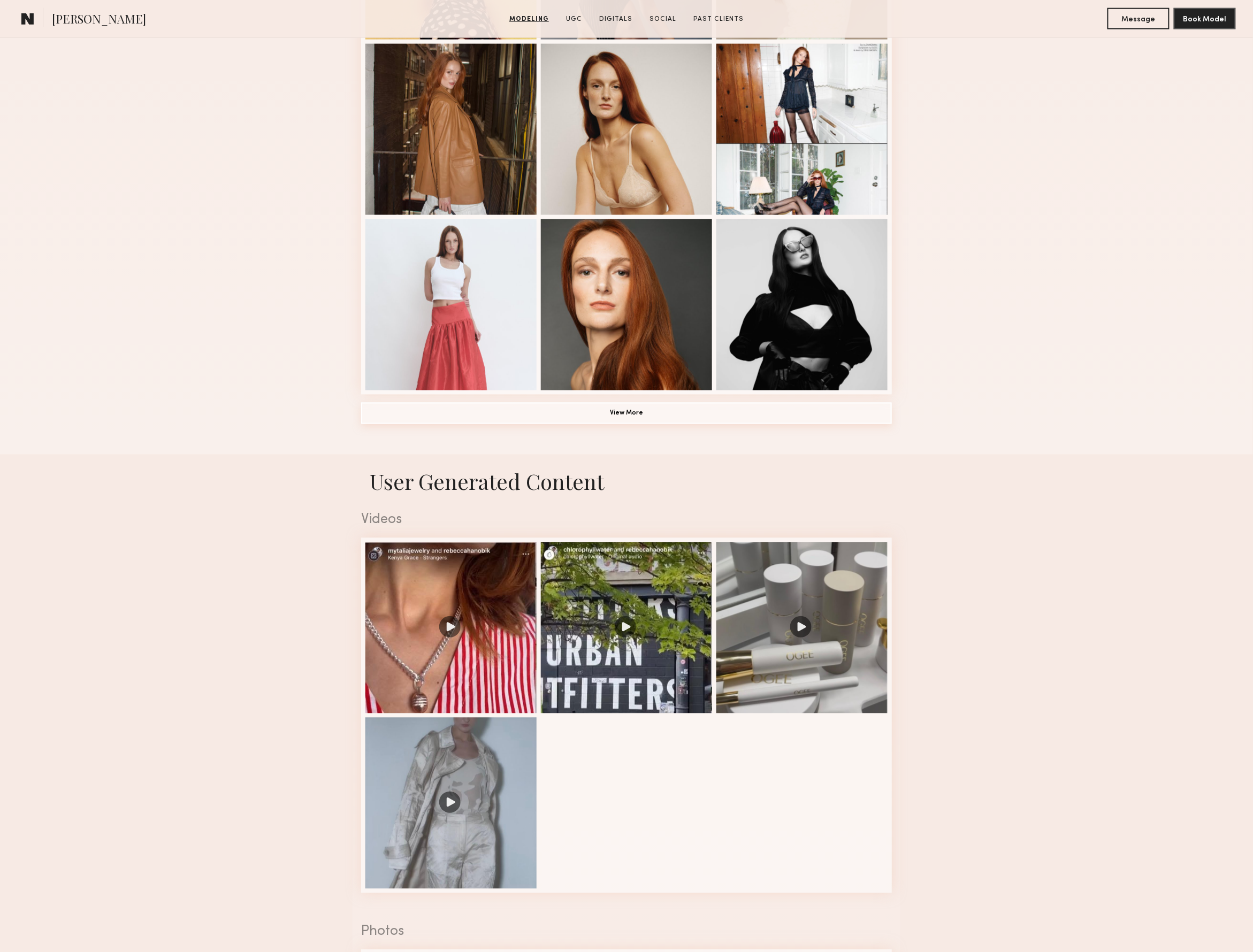
click at [628, 411] on button "View More" at bounding box center [626, 414] width 531 height 21
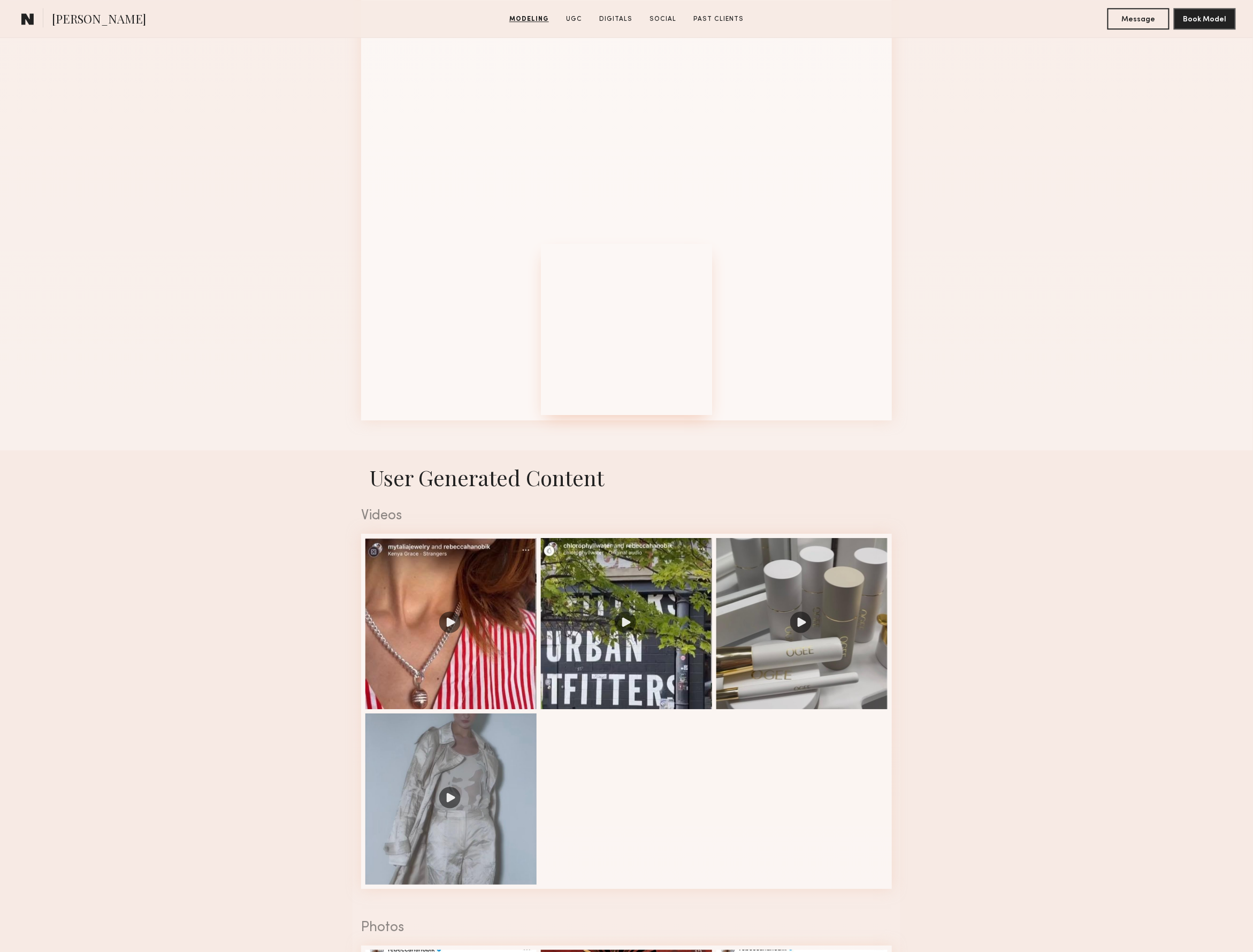
scroll to position [1317, 0]
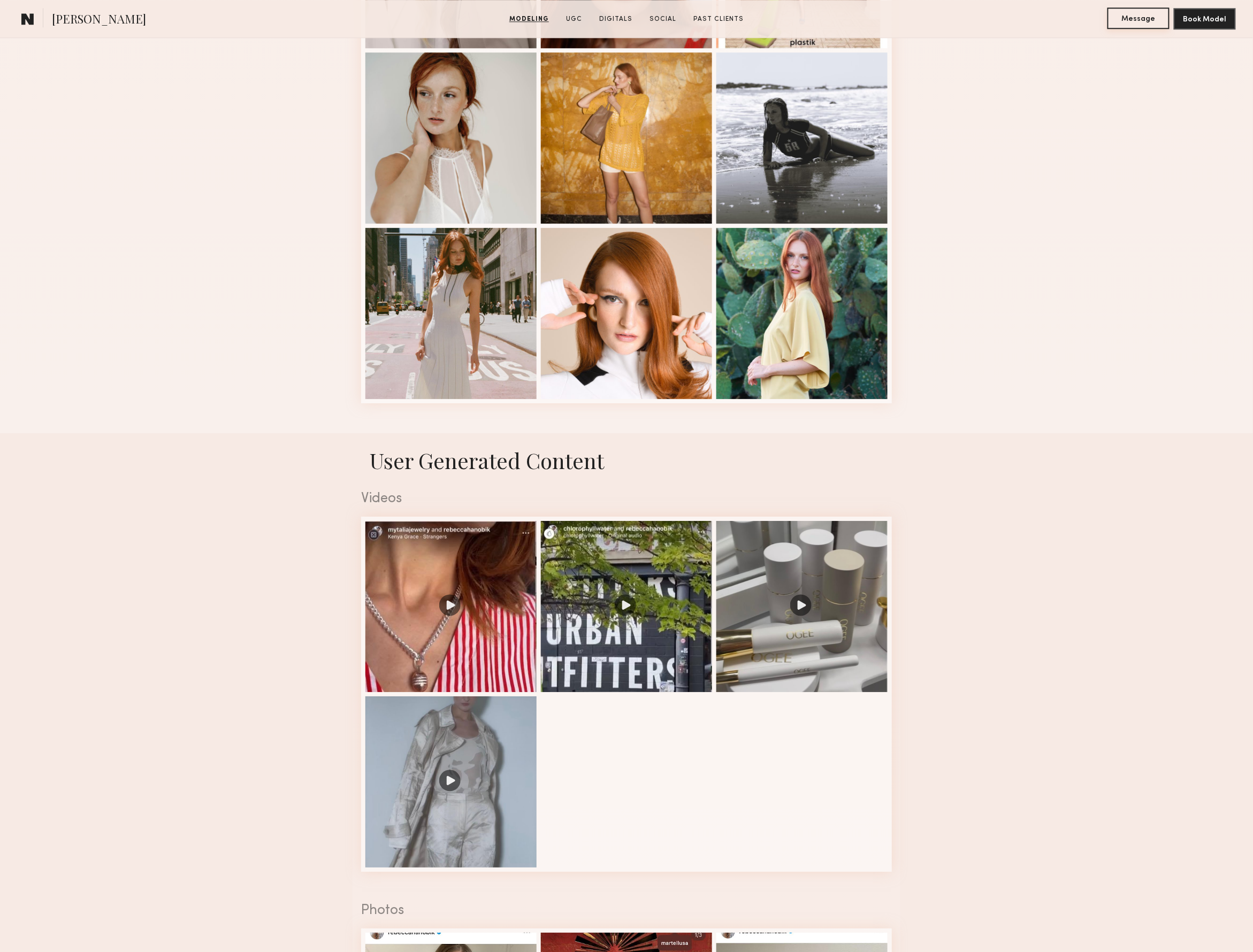
click at [1123, 17] on button "Message" at bounding box center [1139, 18] width 62 height 21
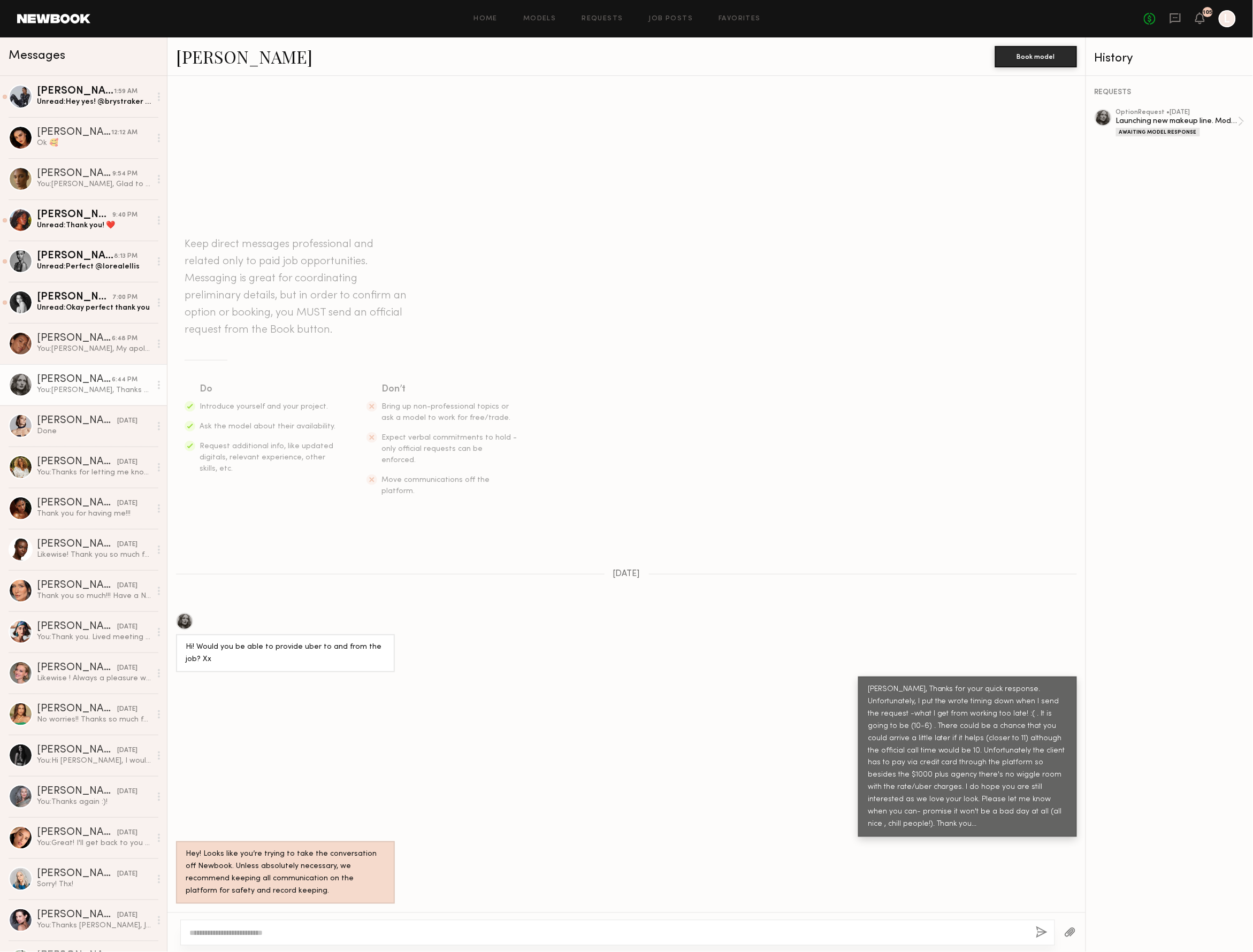
click at [269, 913] on div at bounding box center [626, 932] width 918 height 40
click at [254, 933] on textarea at bounding box center [609, 933] width 838 height 11
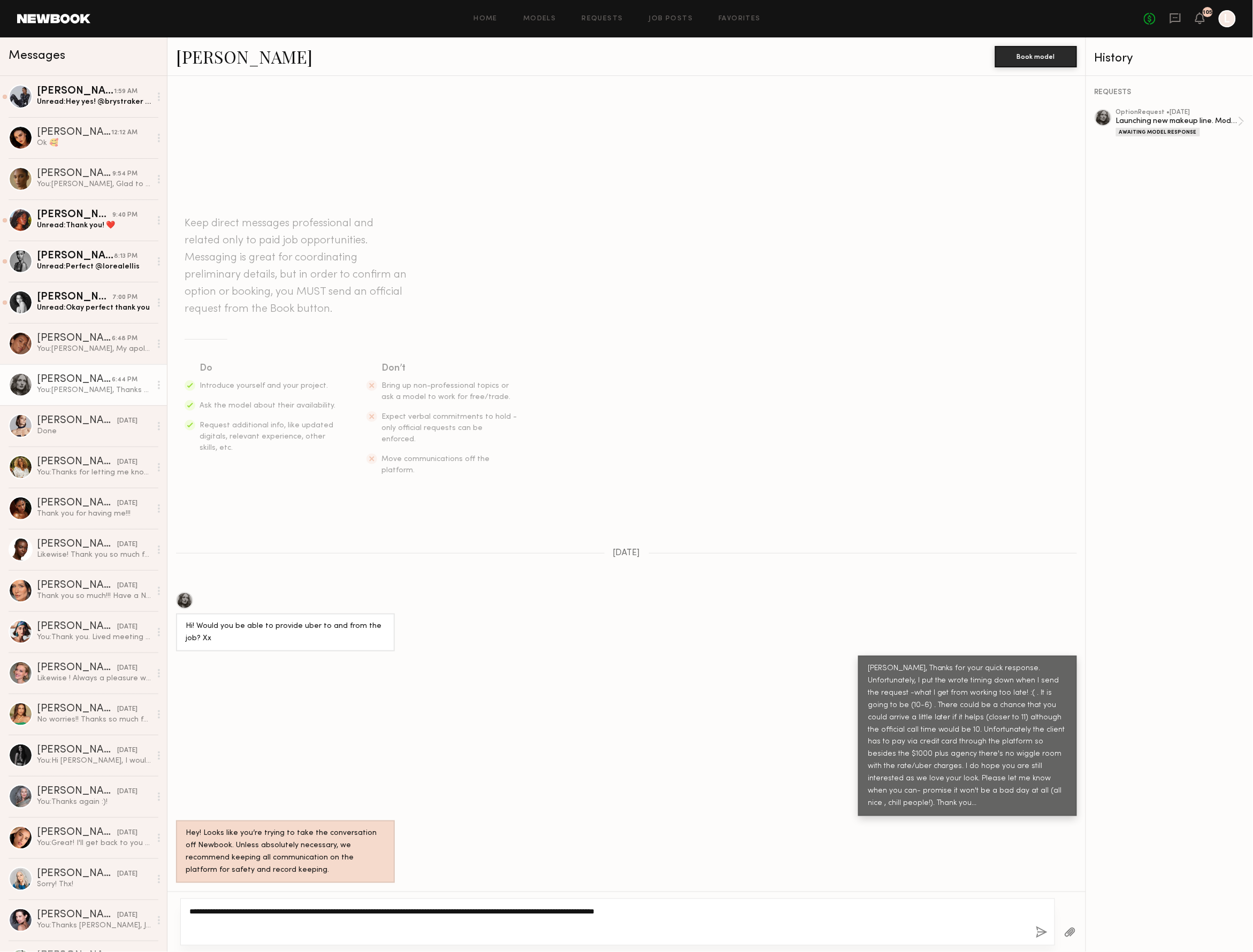
type textarea "**********"
click at [1024, 925] on div "**********" at bounding box center [618, 922] width 875 height 47
click at [1036, 926] on button "button" at bounding box center [1042, 933] width 12 height 14
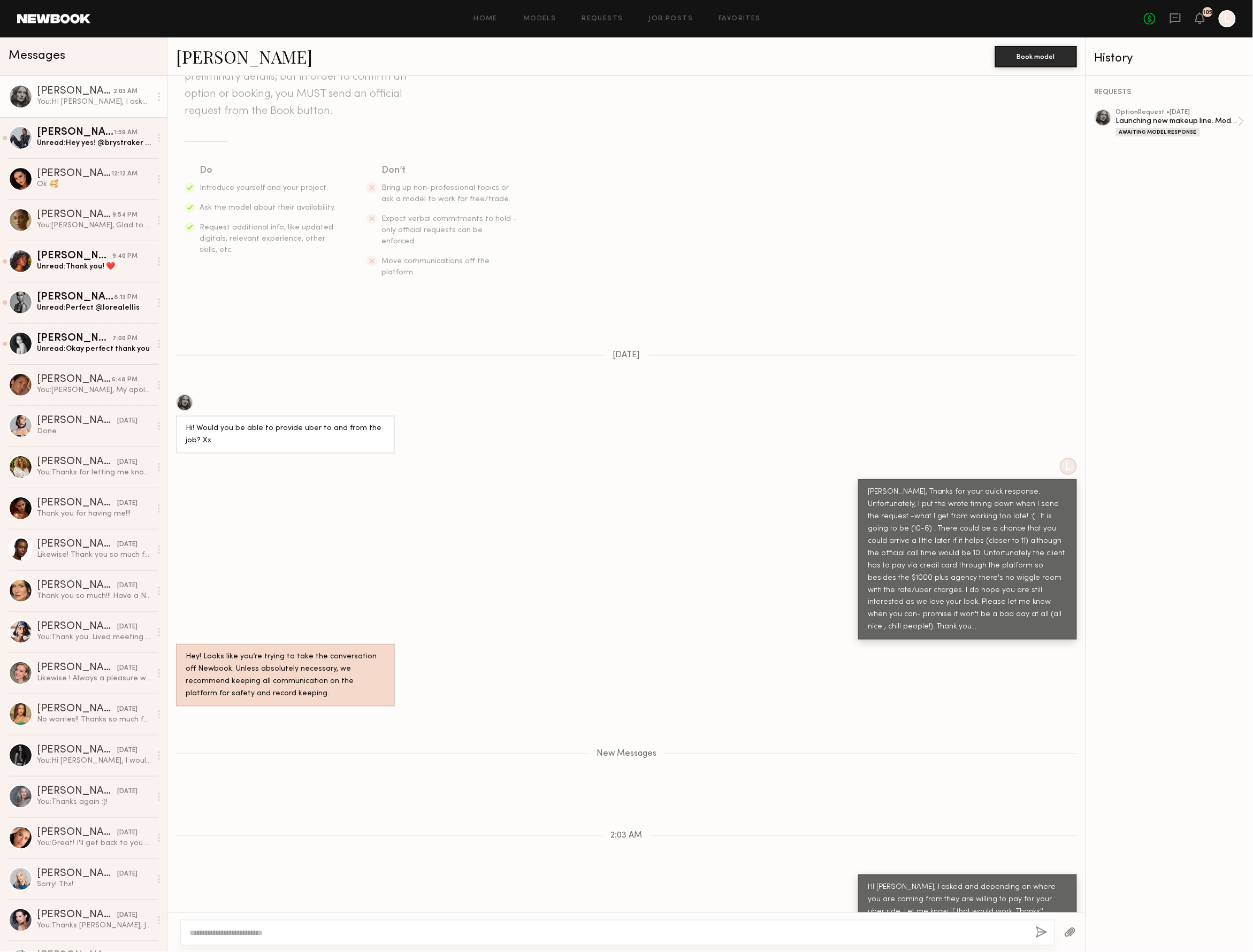
scroll to position [86, 0]
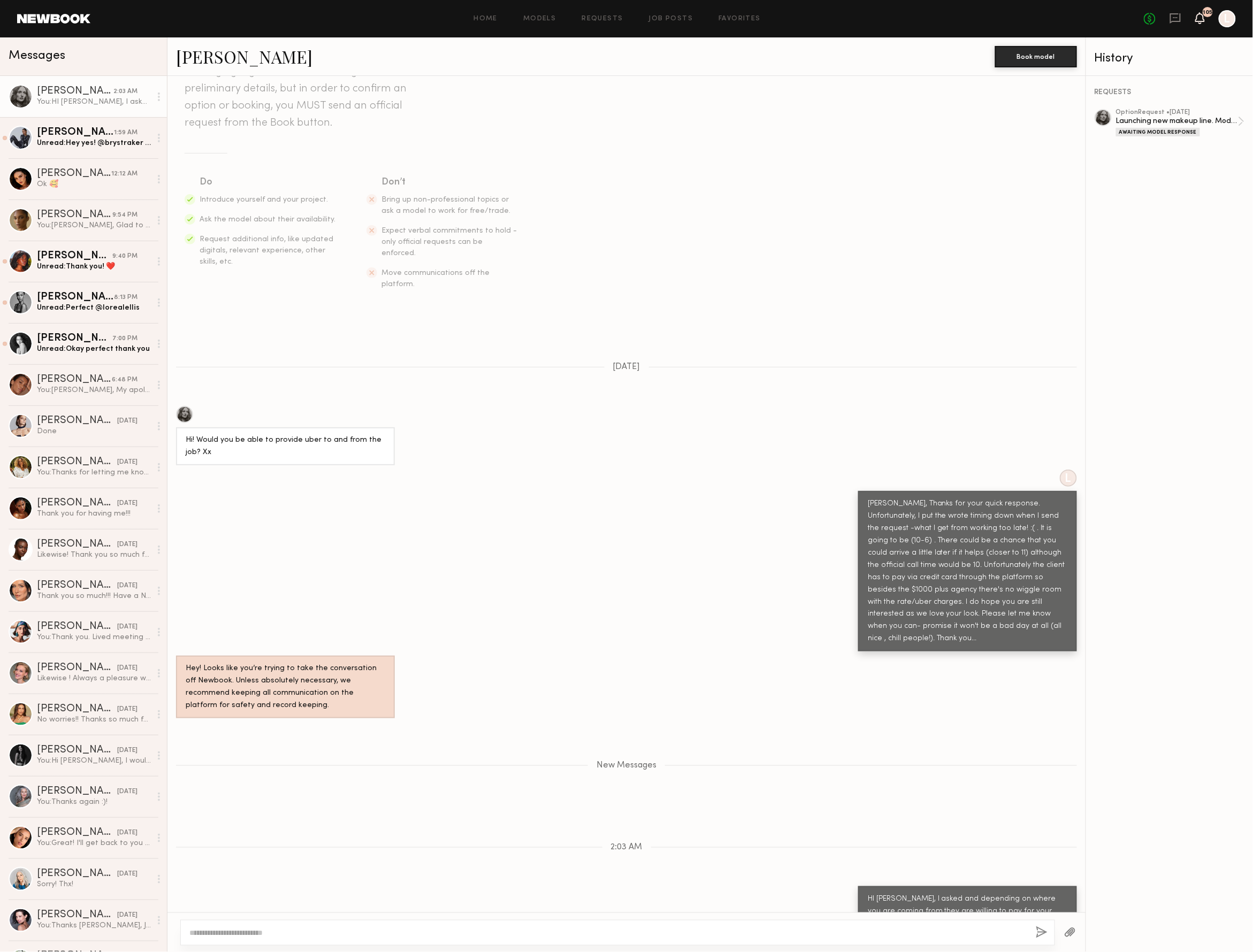
click at [1198, 18] on icon at bounding box center [1200, 17] width 8 height 8
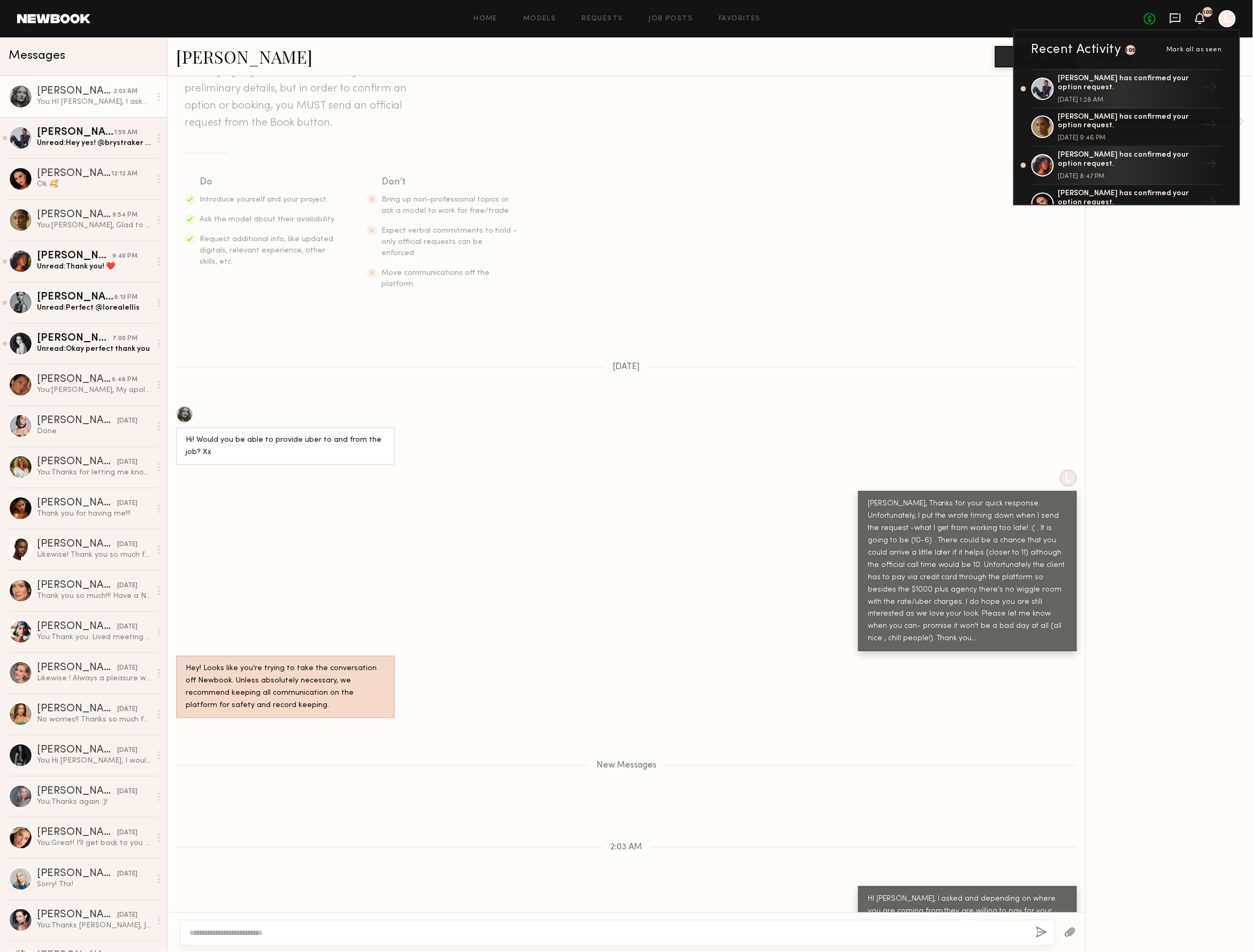
click at [1170, 14] on icon at bounding box center [1176, 18] width 11 height 10
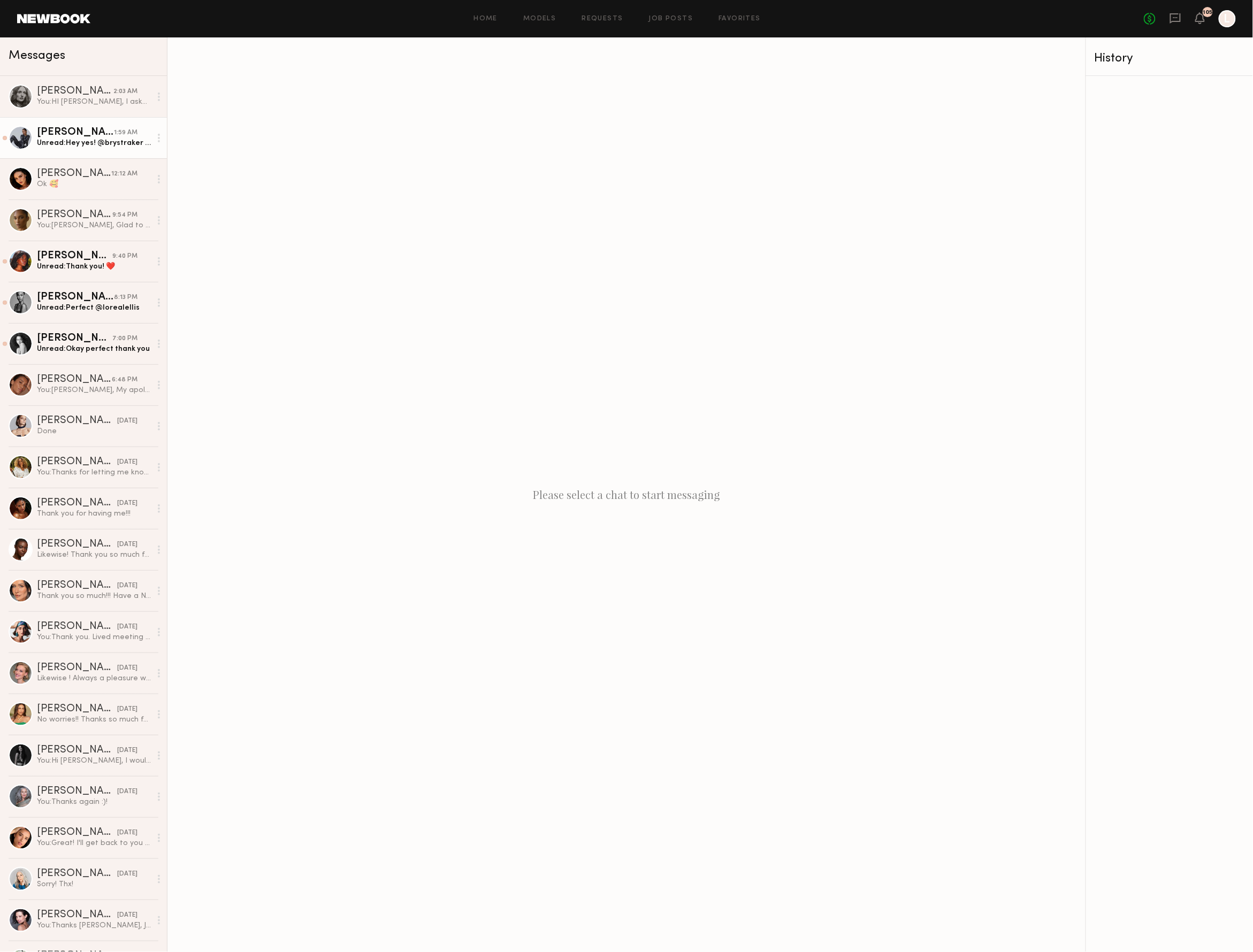
click at [111, 143] on div "Unread: Hey yes! @brystraker https://instagram.com/brystraker?igshid=OGQ5ZDc2OD…" at bounding box center [94, 143] width 114 height 10
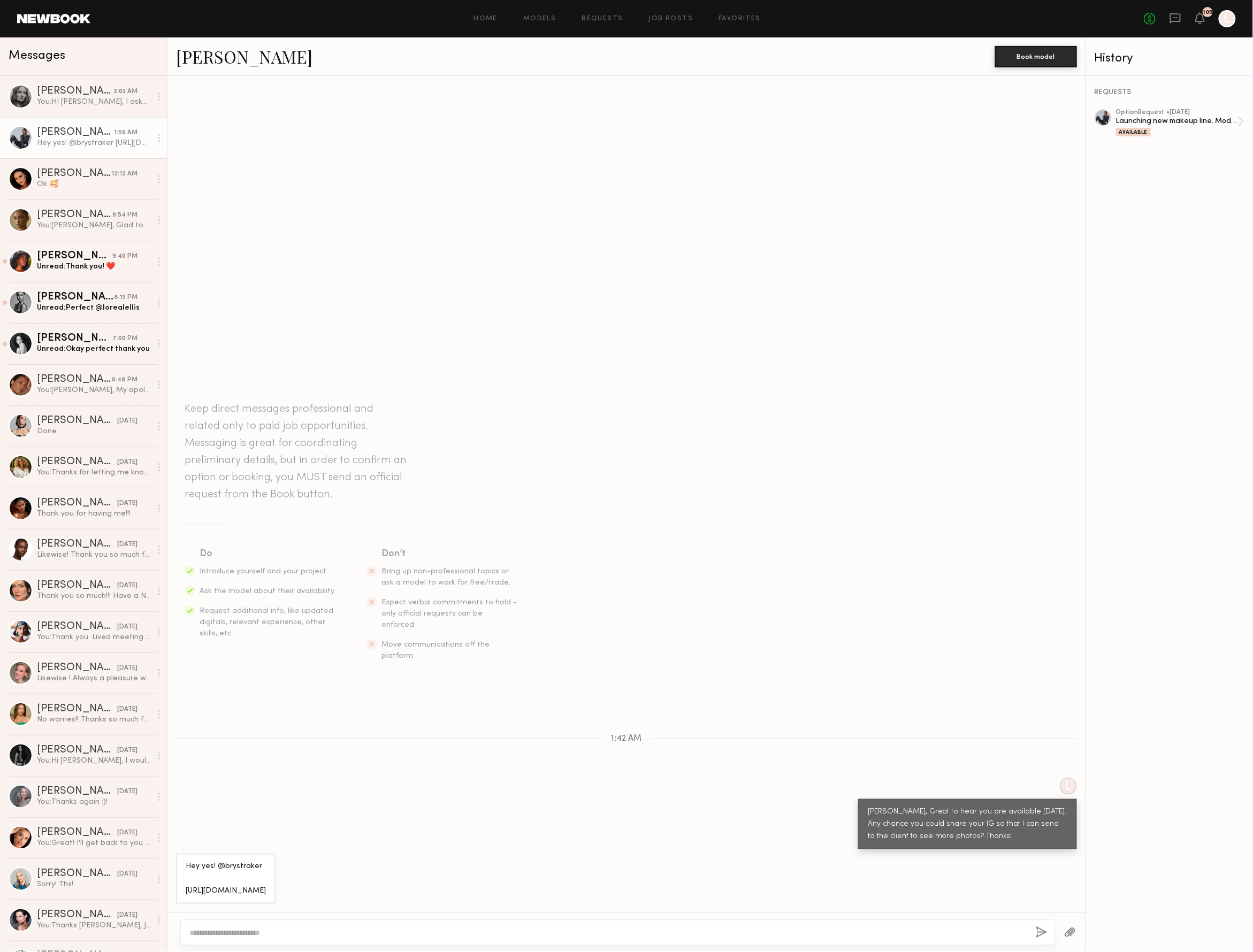
drag, startPoint x: 292, startPoint y: 884, endPoint x: 185, endPoint y: 872, distance: 107.7
click at [185, 872] on div "Hey yes! @brystraker [URL][DOMAIN_NAME]" at bounding box center [225, 879] width 99 height 51
copy div "https://instagram.com/brystraker?igshid=OGQ5ZDc2ODk2ZA=="
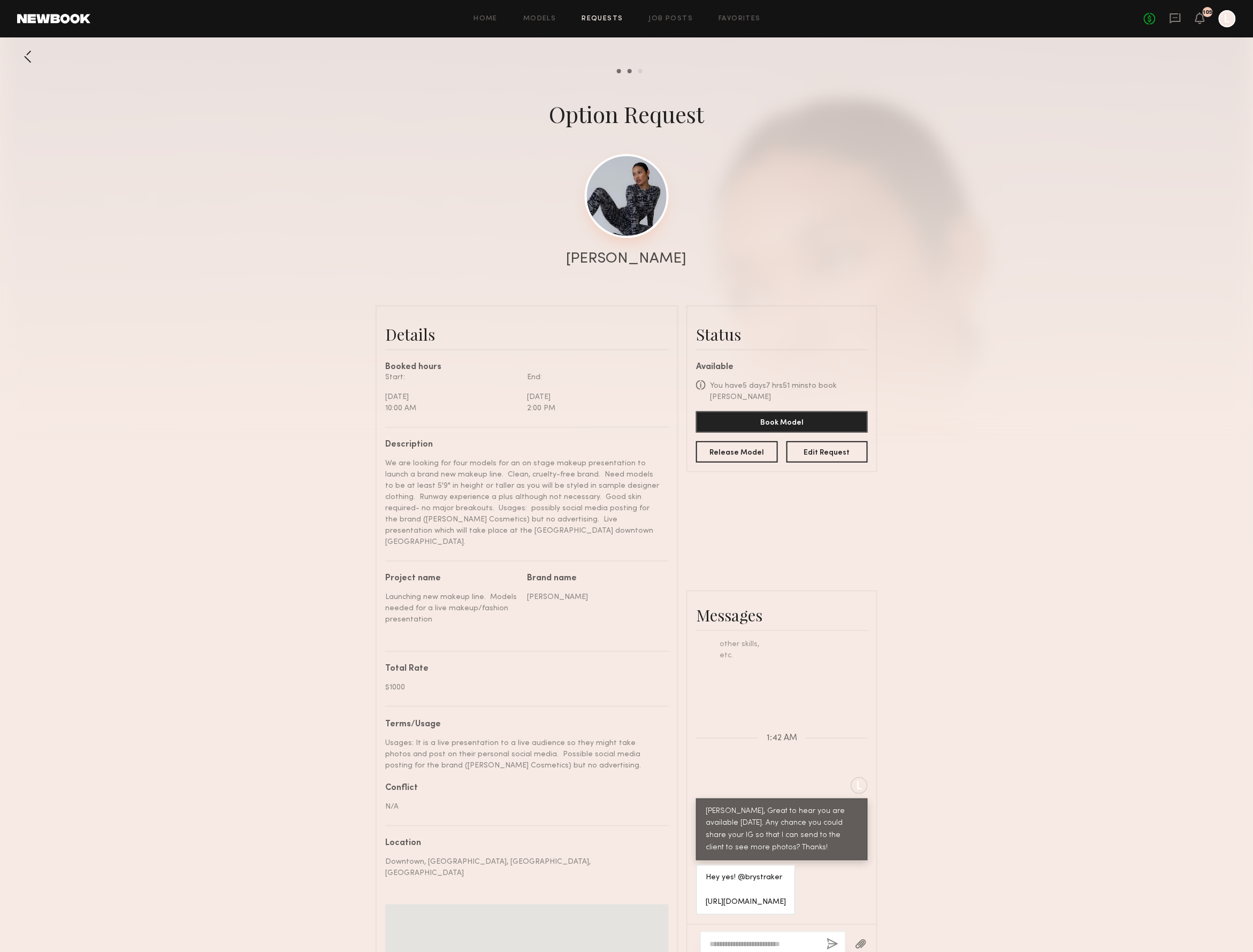
click at [632, 190] on link at bounding box center [626, 196] width 84 height 84
